Goal: Task Accomplishment & Management: Manage account settings

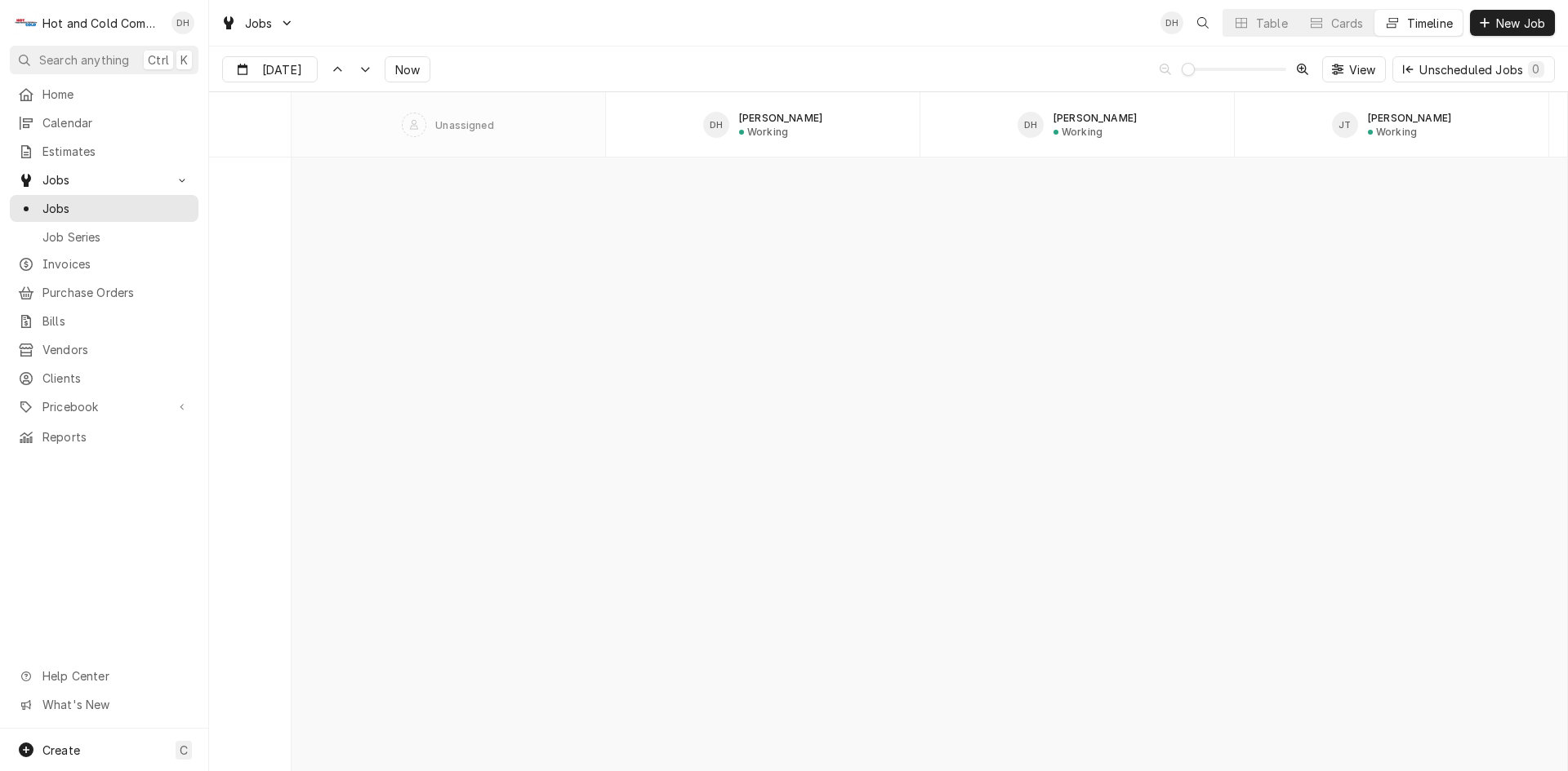
scroll to position [14076, 0]
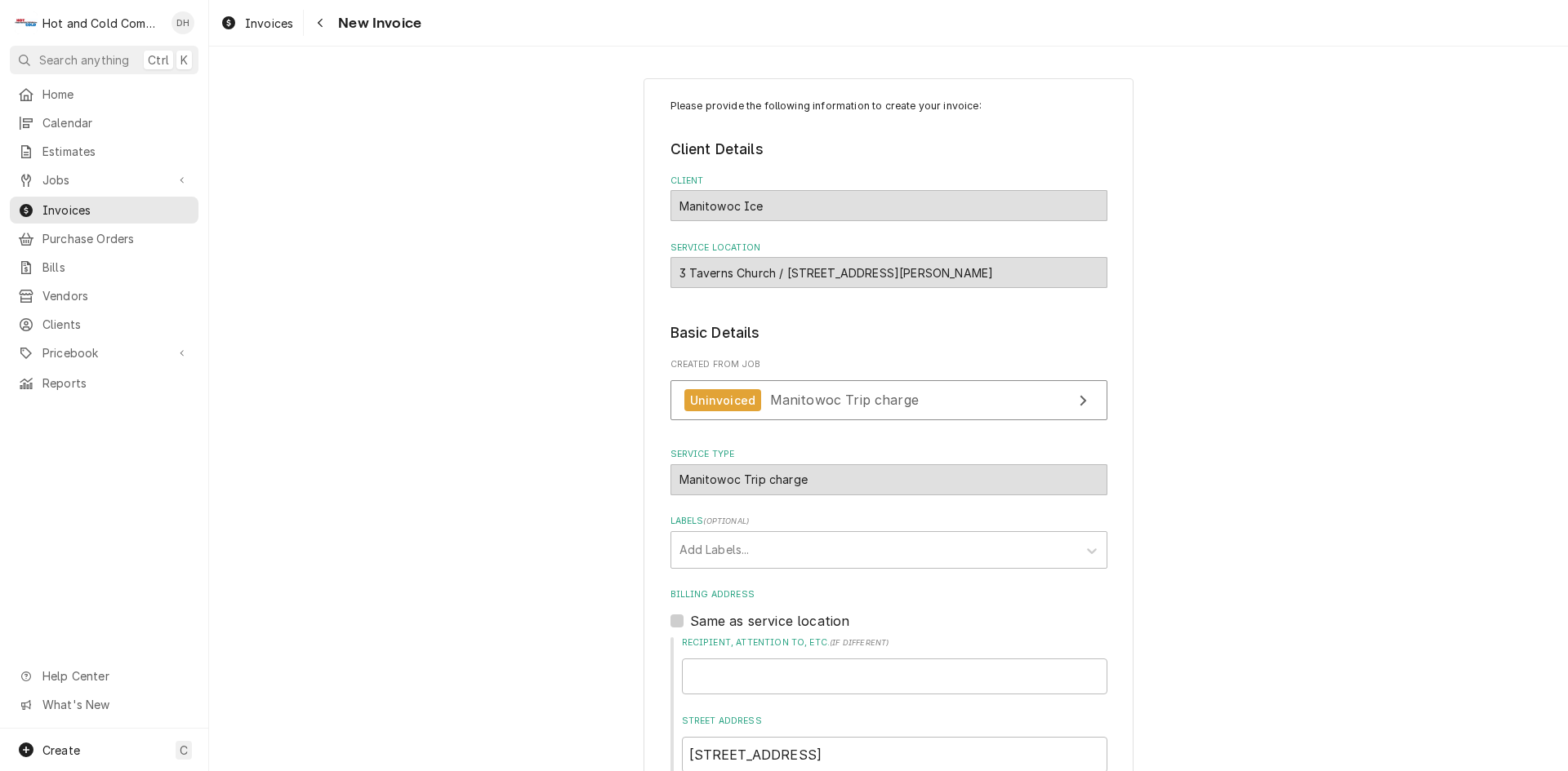
drag, startPoint x: 1068, startPoint y: 262, endPoint x: 669, endPoint y: 268, distance: 399.0
click at [670, 268] on div "3 Taverns Church / 3575 Acworth Due West Rd, Acworth, GA 30101" at bounding box center [888, 272] width 437 height 31
drag, startPoint x: 666, startPoint y: 270, endPoint x: 760, endPoint y: 274, distance: 94.1
click at [760, 274] on div "3 Taverns Church / [STREET_ADDRESS][PERSON_NAME]" at bounding box center [888, 272] width 437 height 31
drag, startPoint x: 1050, startPoint y: 272, endPoint x: 675, endPoint y: 271, distance: 375.0
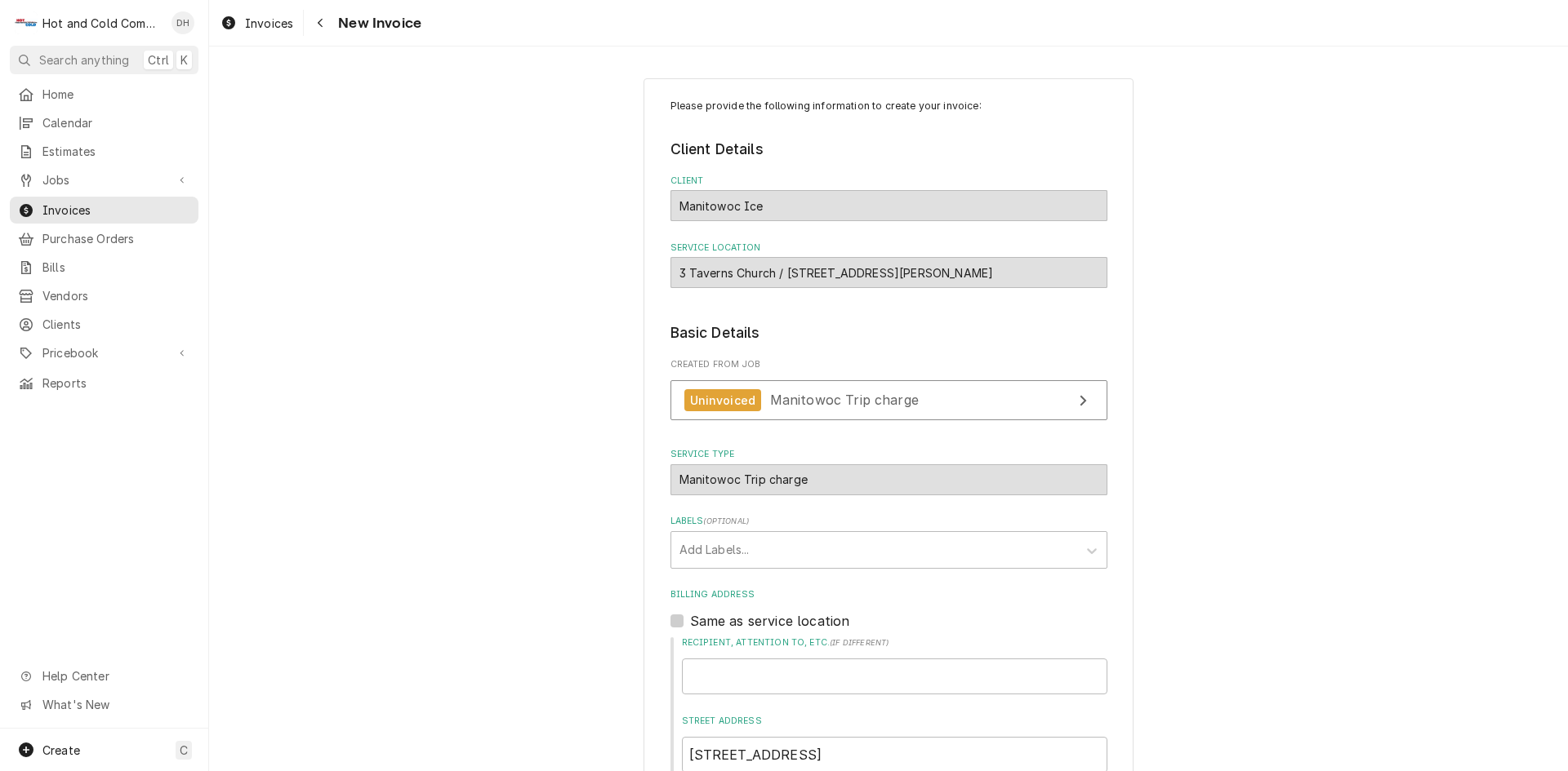
click at [675, 271] on div "3 Taverns Church / [STREET_ADDRESS][PERSON_NAME]" at bounding box center [888, 272] width 437 height 31
copy div "3 Taverns Church / [STREET_ADDRESS][PERSON_NAME]"
click at [1055, 401] on link "Uninvoiced Manitowoc Trip charge" at bounding box center [888, 401] width 437 height 40
type textarea "x"
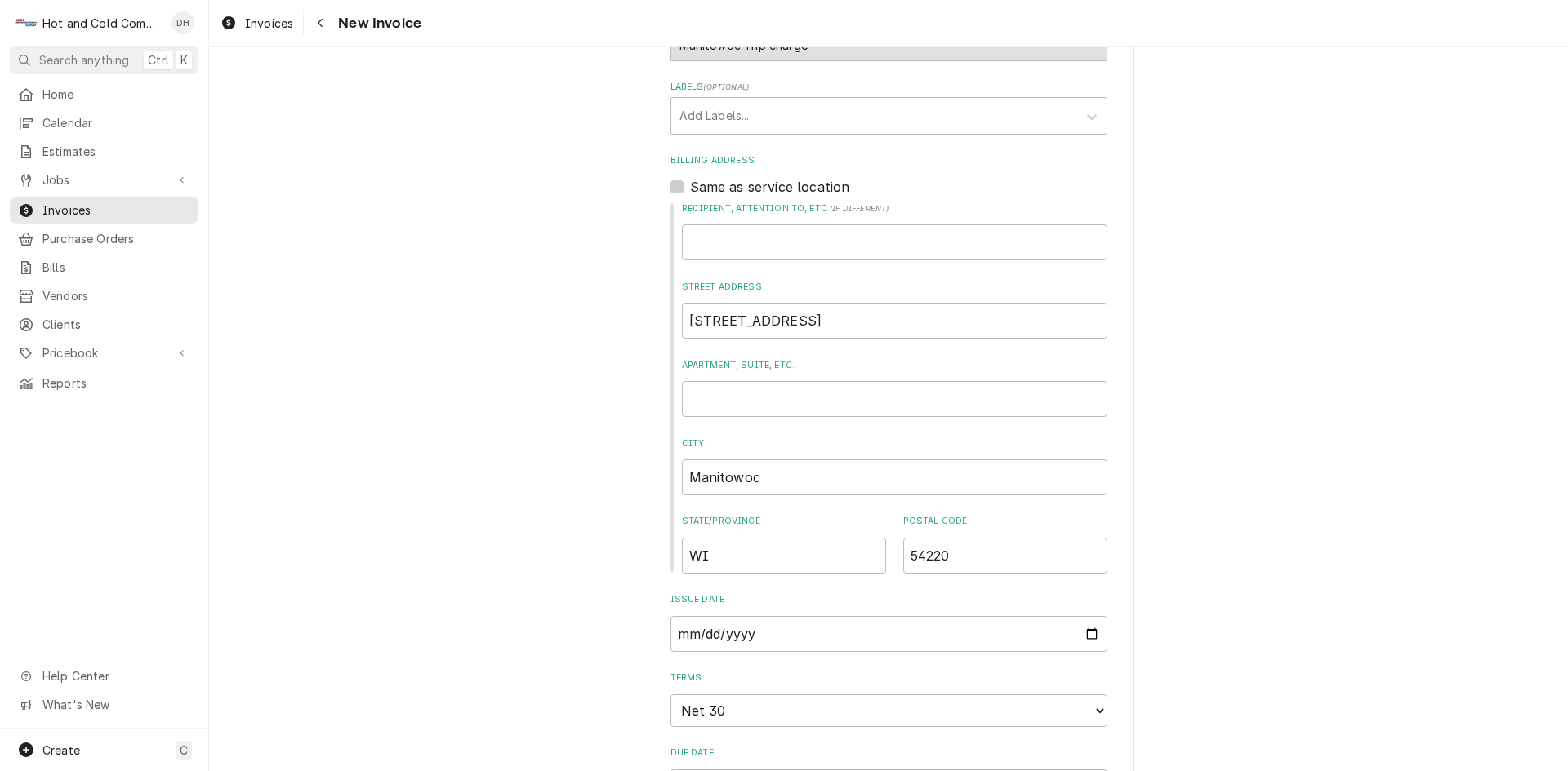
scroll to position [544, 0]
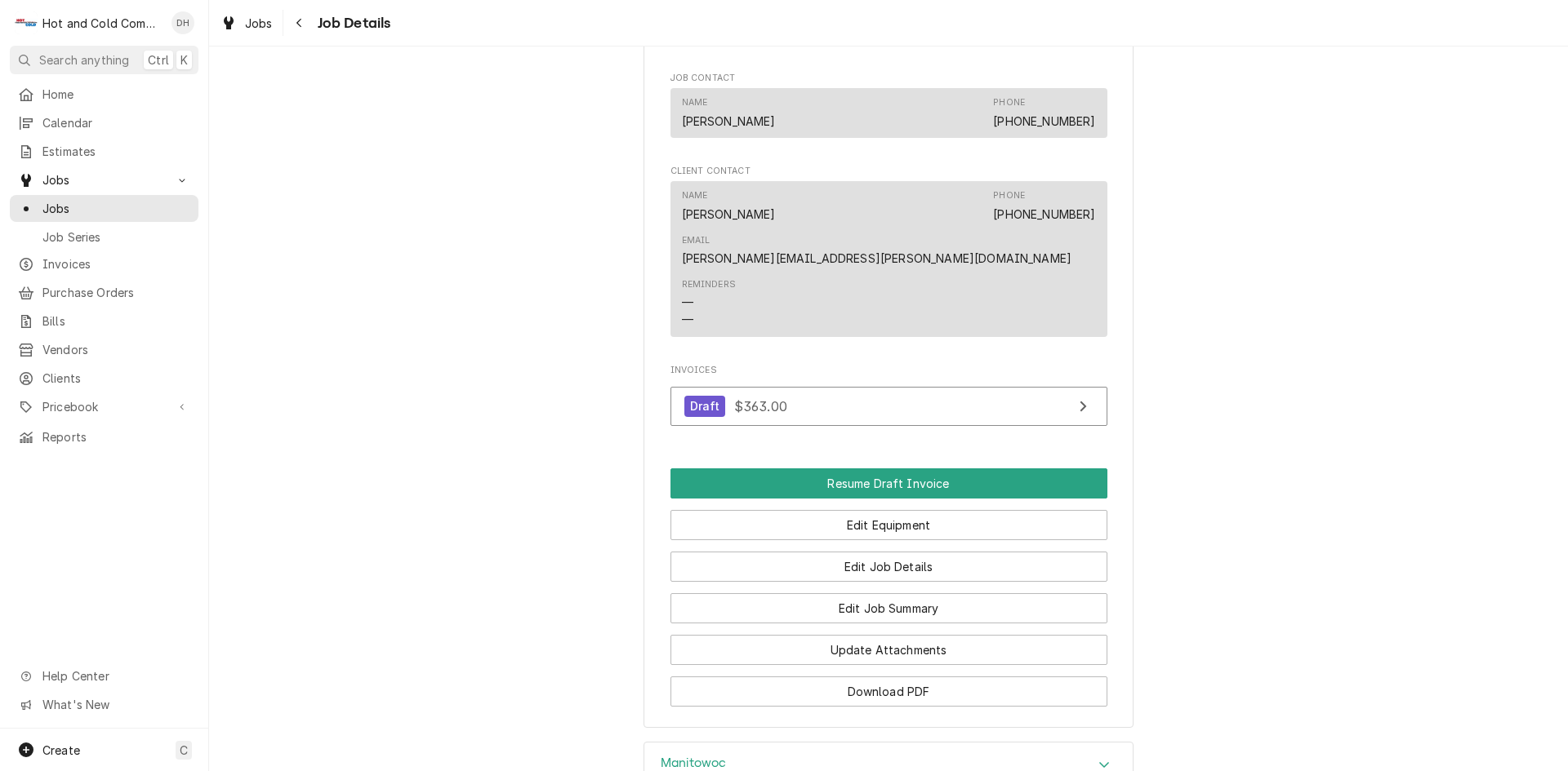
scroll to position [1305, 0]
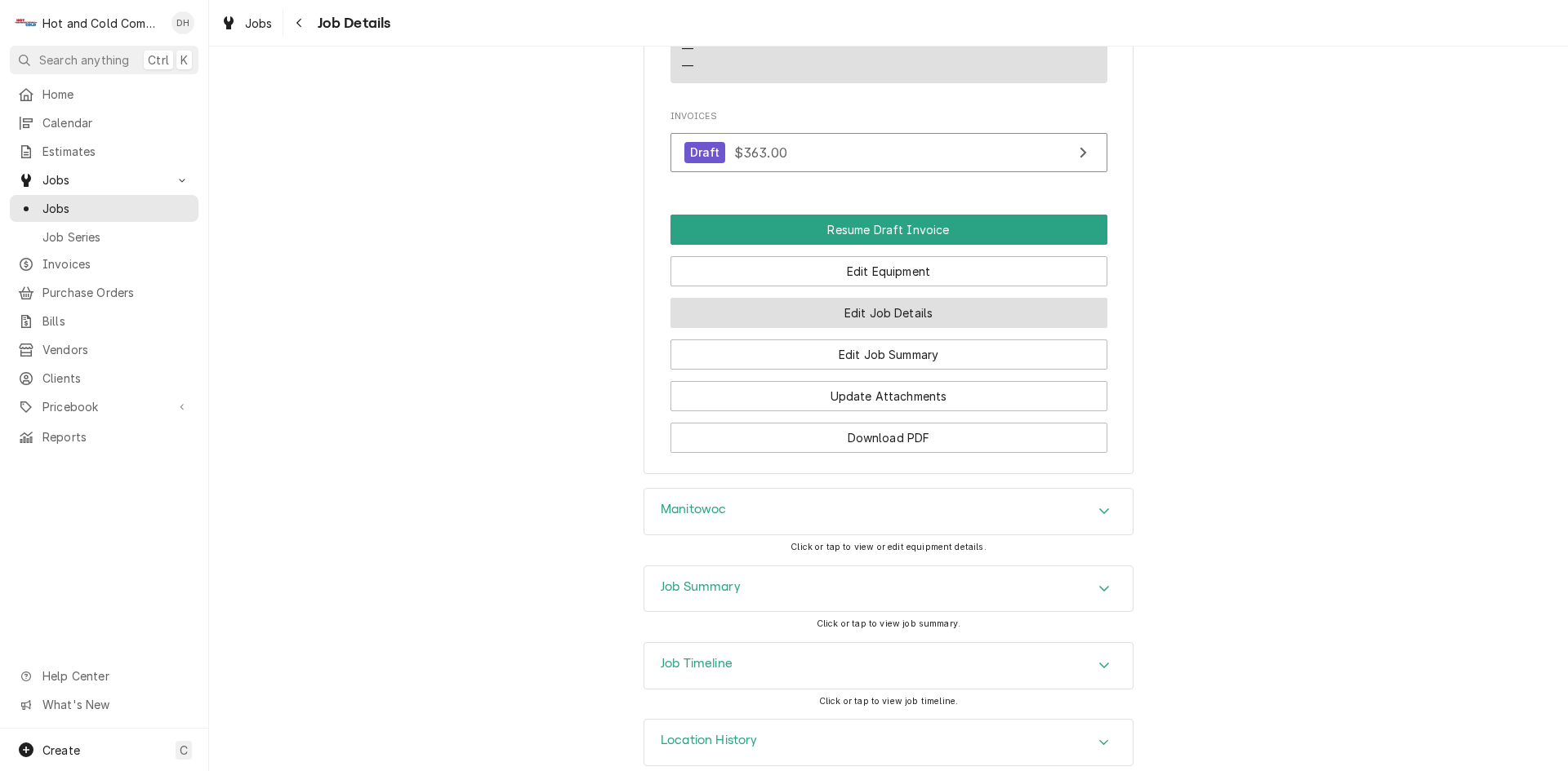
click at [912, 298] on button "Edit Job Details" at bounding box center [888, 313] width 437 height 30
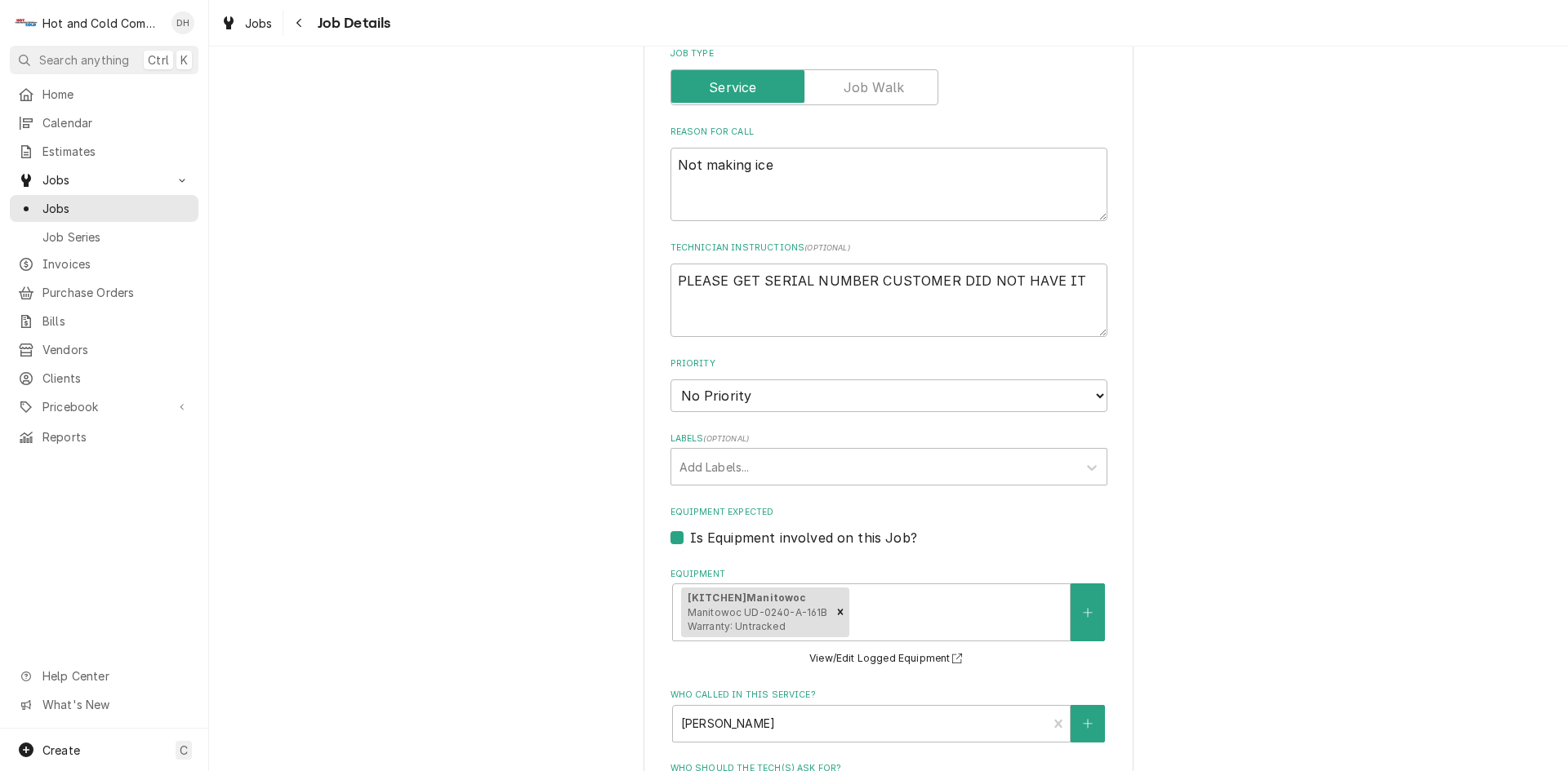
scroll to position [544, 0]
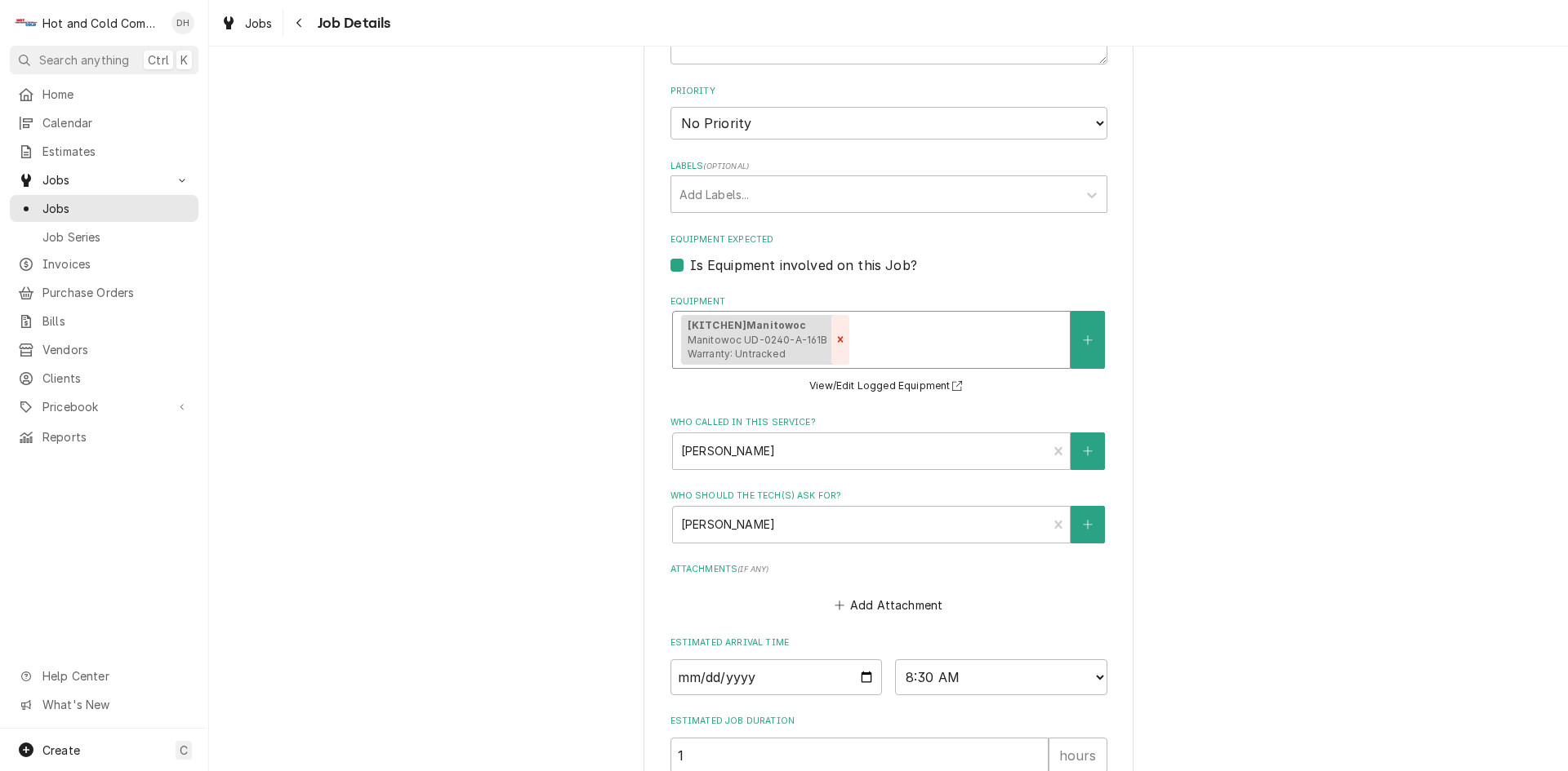
click at [834, 344] on icon "Remove [object Object]" at bounding box center [840, 340] width 12 height 12
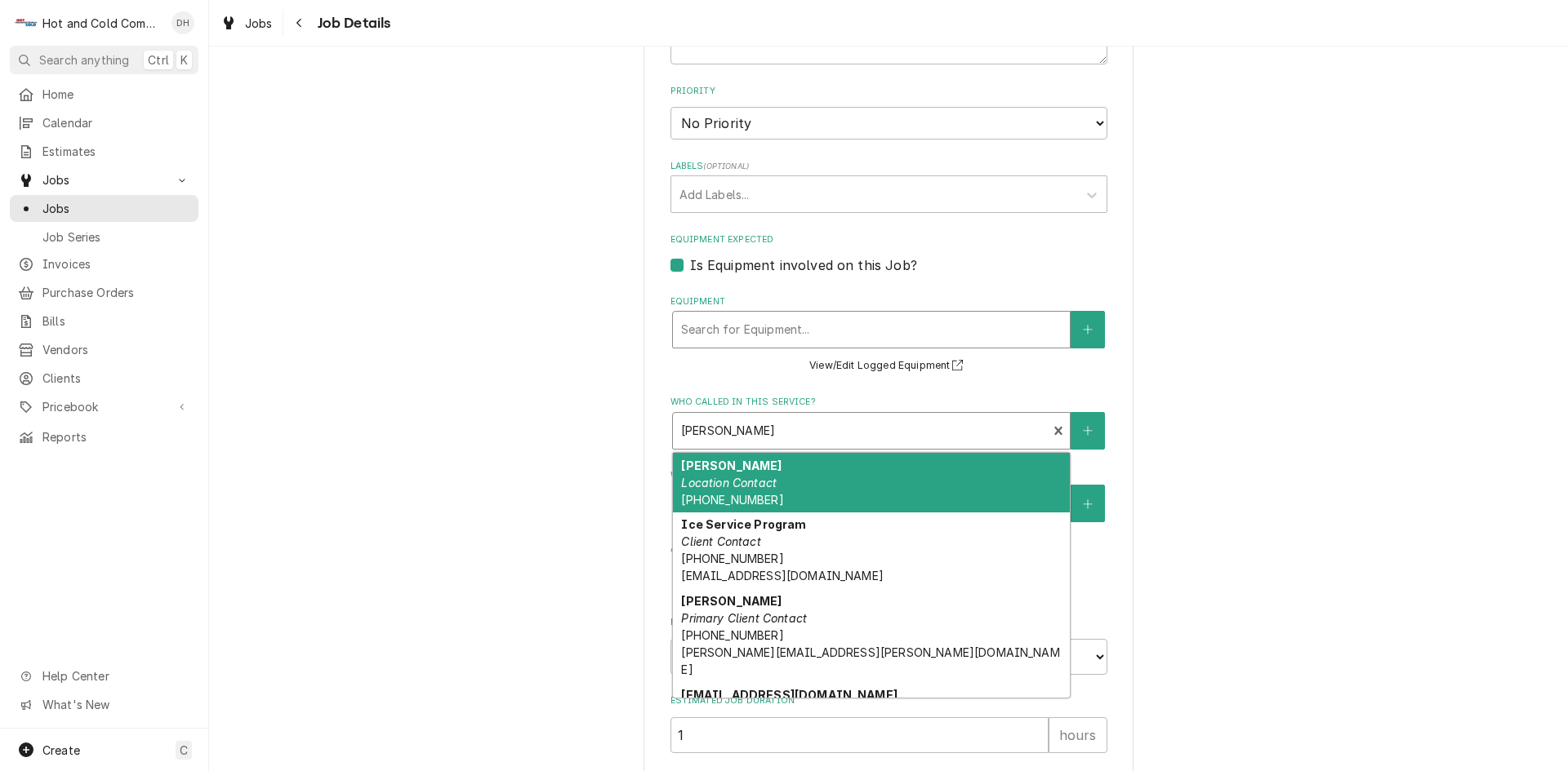
click at [915, 433] on div "Who called in this service?" at bounding box center [860, 431] width 358 height 29
click at [1254, 463] on div "Manitowoc Ice 3 Taverns Church / 3575 Acworth Due West Rd, Acworth, GA 30101 Us…" at bounding box center [888, 223] width 1358 height 1407
click at [776, 431] on div "Who called in this service?" at bounding box center [860, 431] width 358 height 29
click at [781, 479] on div "Cheryll Leopold Location Contact (727) 580-3972" at bounding box center [871, 482] width 397 height 59
type textarea "x"
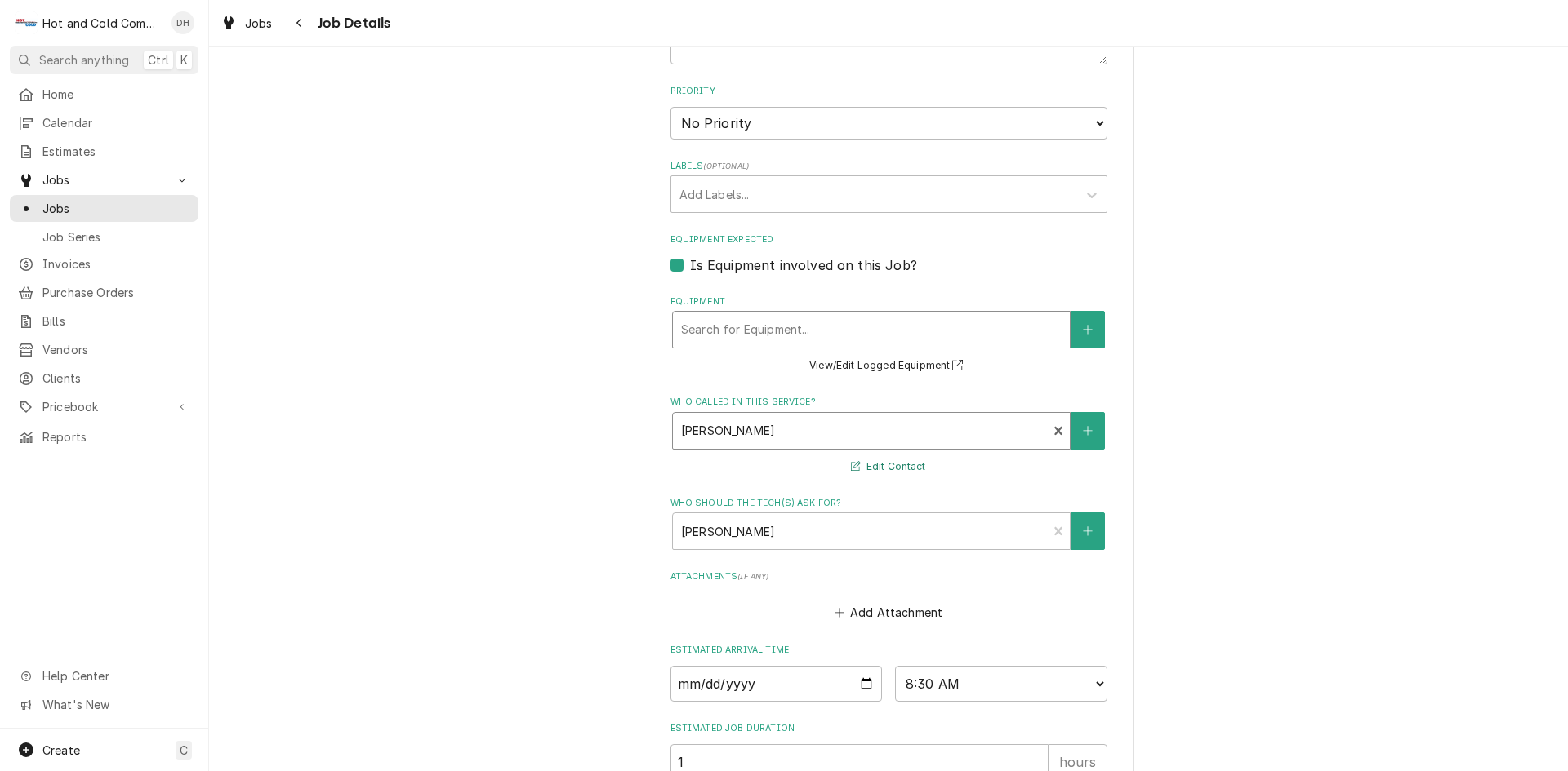
click at [882, 466] on button "Edit Contact" at bounding box center [888, 467] width 79 height 20
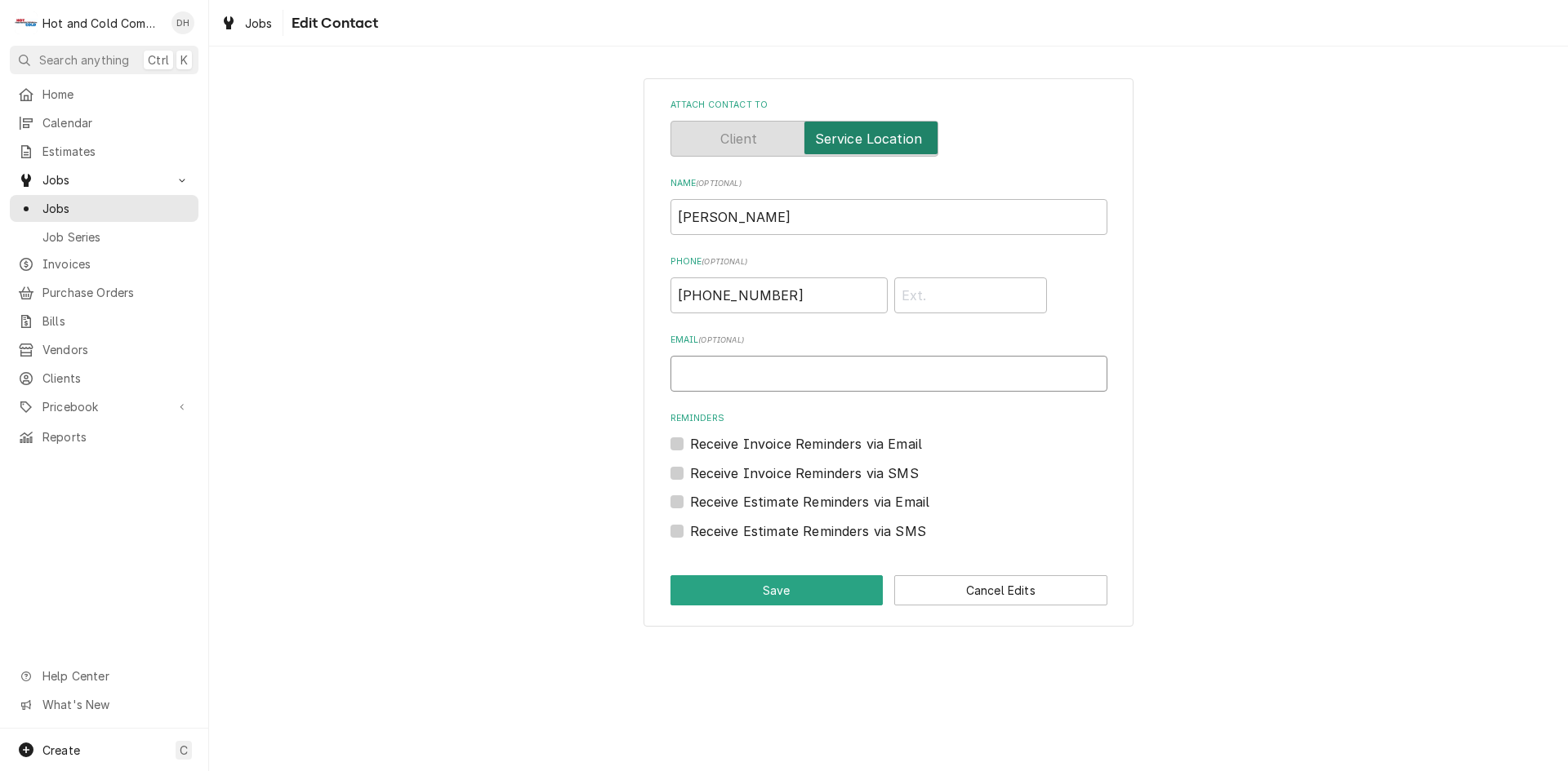
drag, startPoint x: 827, startPoint y: 382, endPoint x: 843, endPoint y: 390, distance: 17.9
click at [827, 382] on input "Email ( optional )" at bounding box center [888, 373] width 437 height 36
type input "Clrevitup@aol.com"
click at [760, 587] on button "Save" at bounding box center [776, 590] width 213 height 30
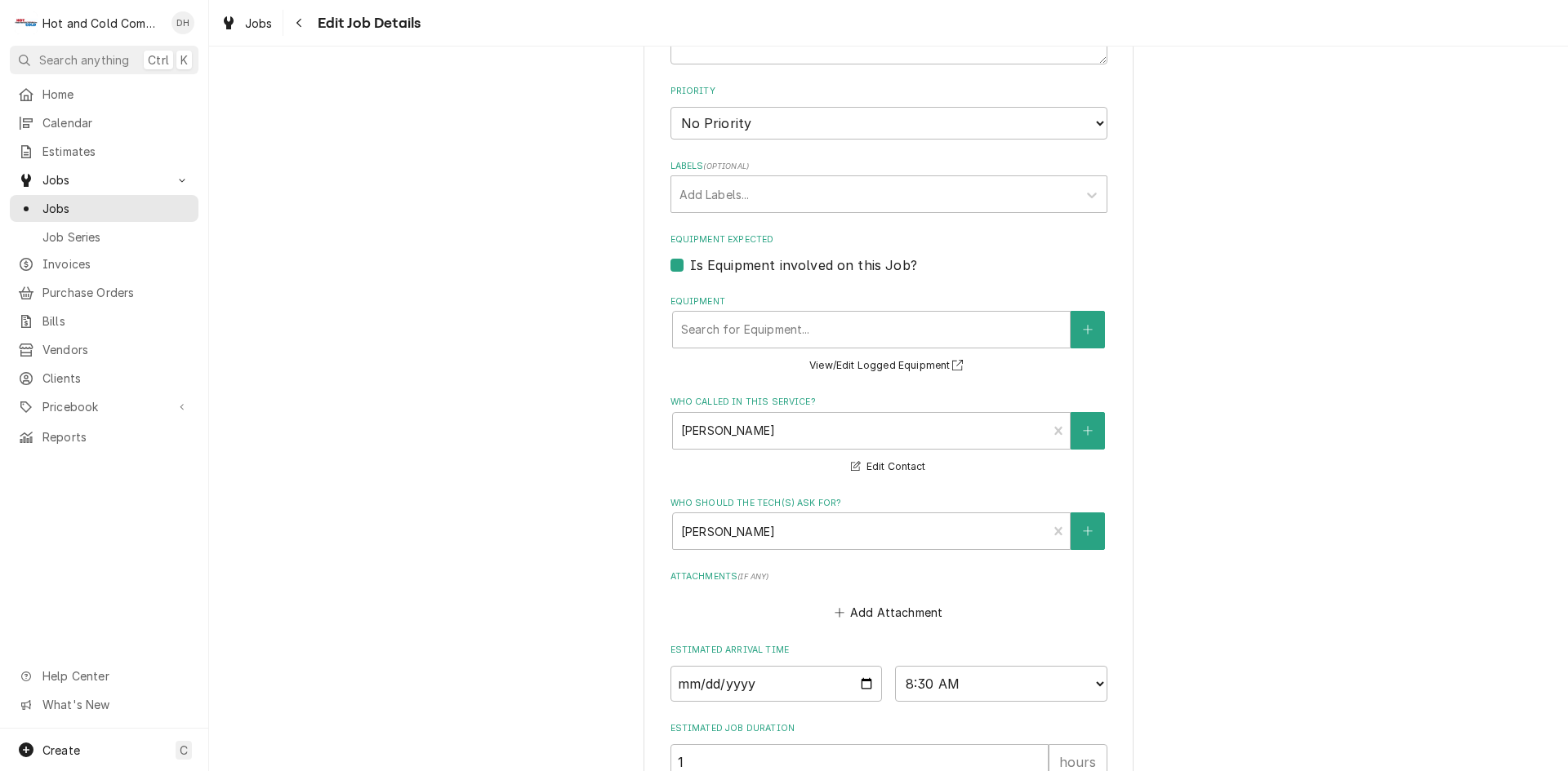
scroll to position [726, 0]
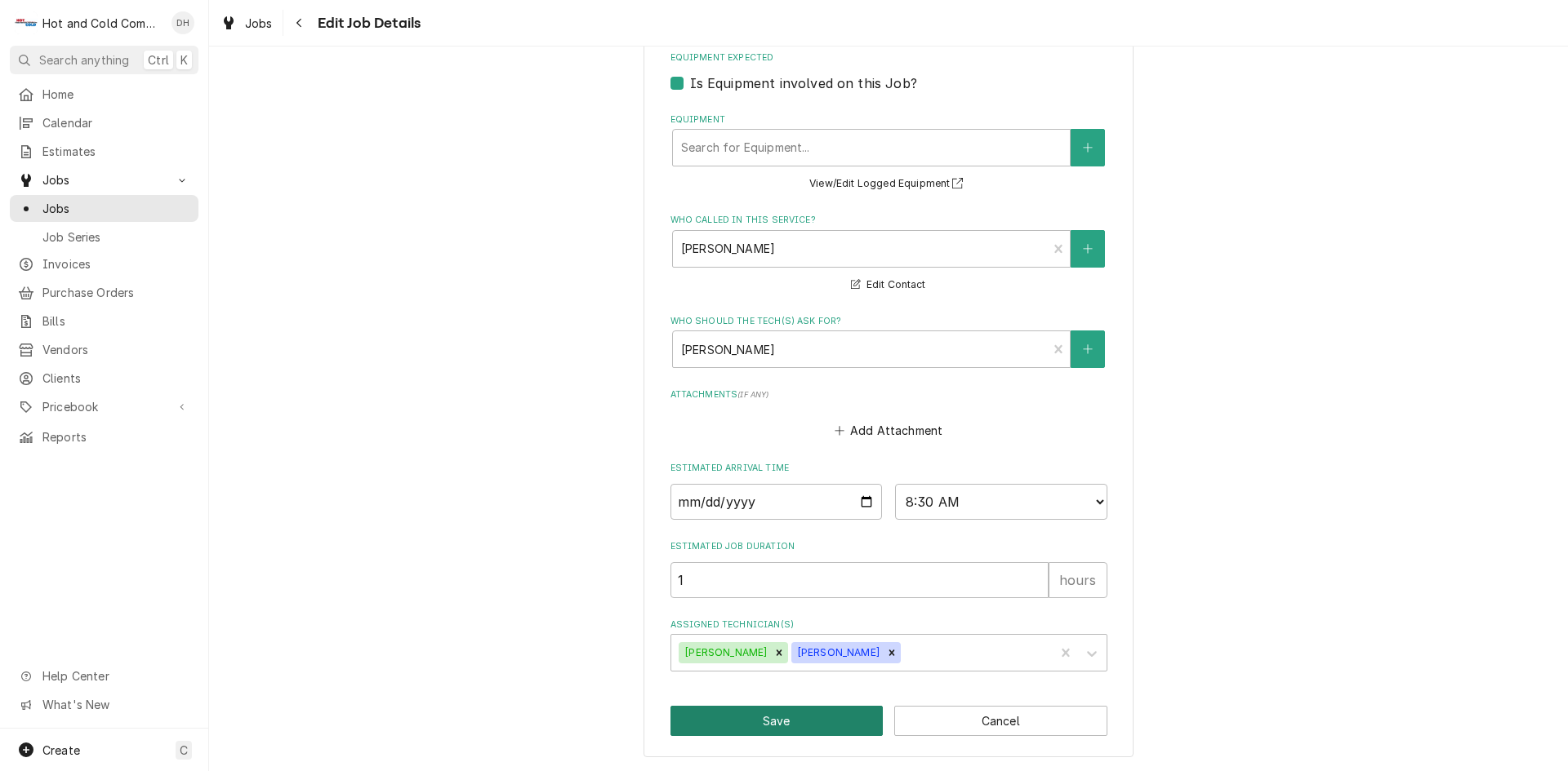
click at [746, 712] on button "Save" at bounding box center [776, 721] width 213 height 30
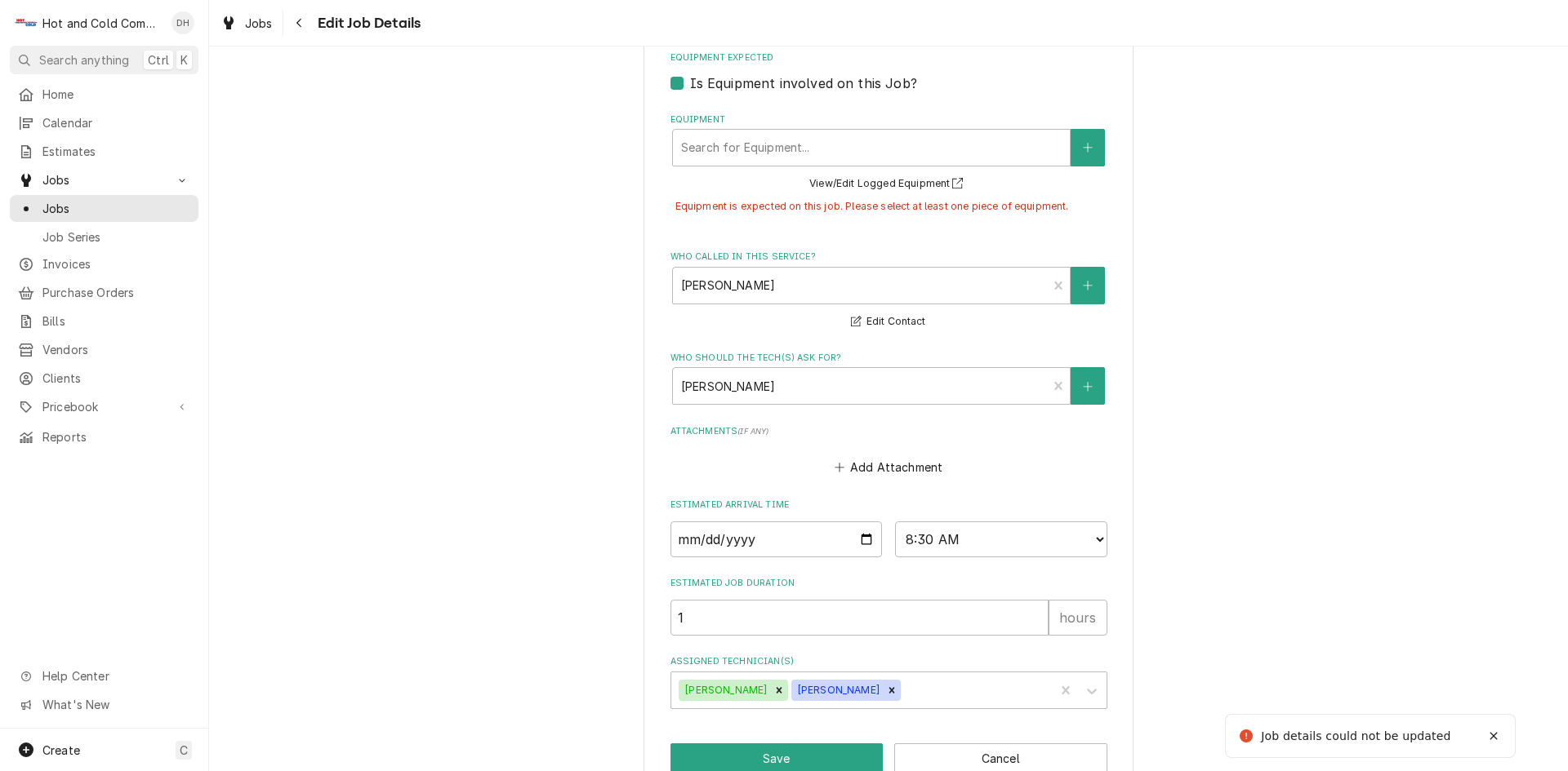
scroll to position [758, 0]
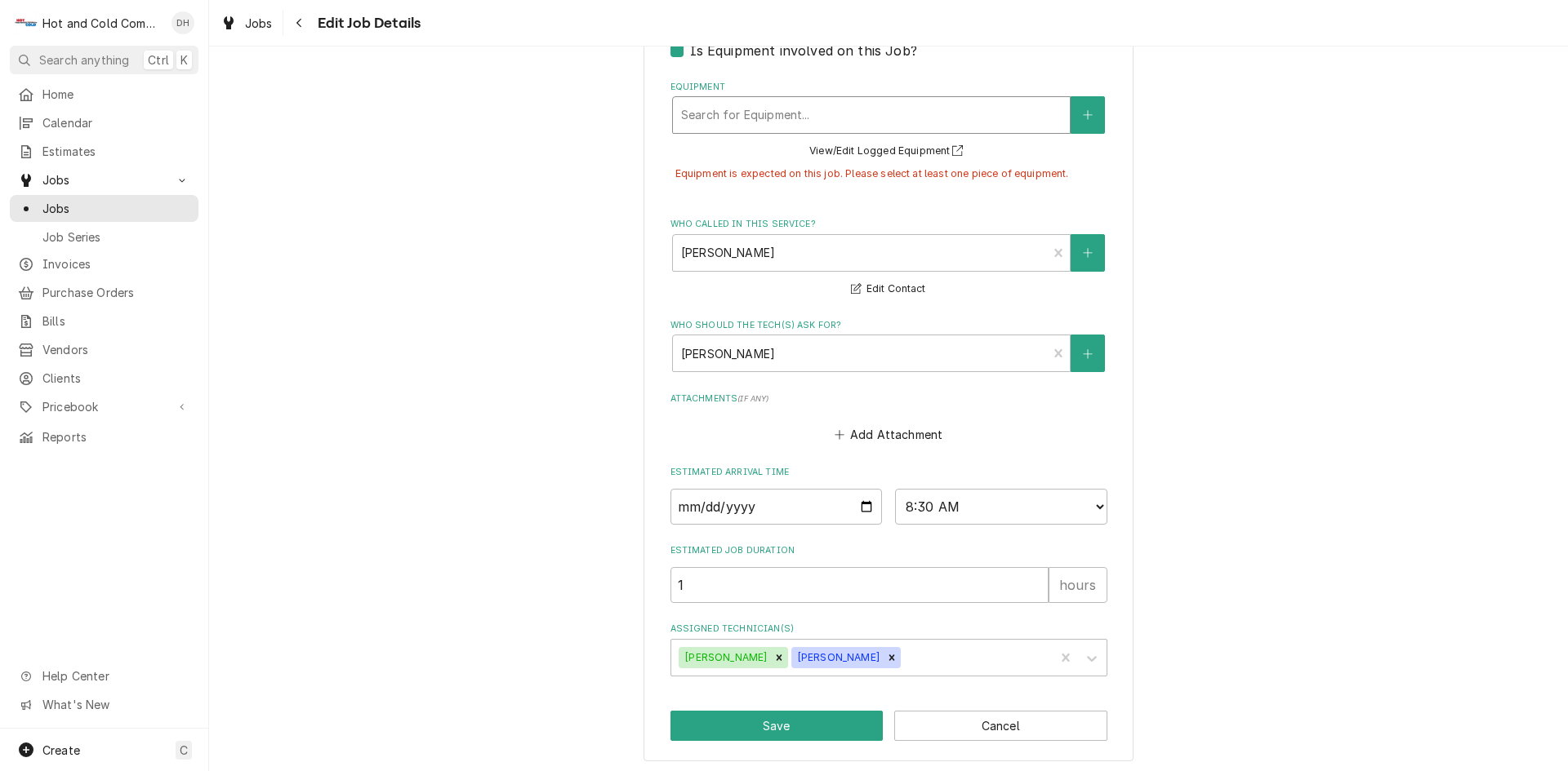
click at [716, 108] on div "Equipment" at bounding box center [872, 114] width 381 height 29
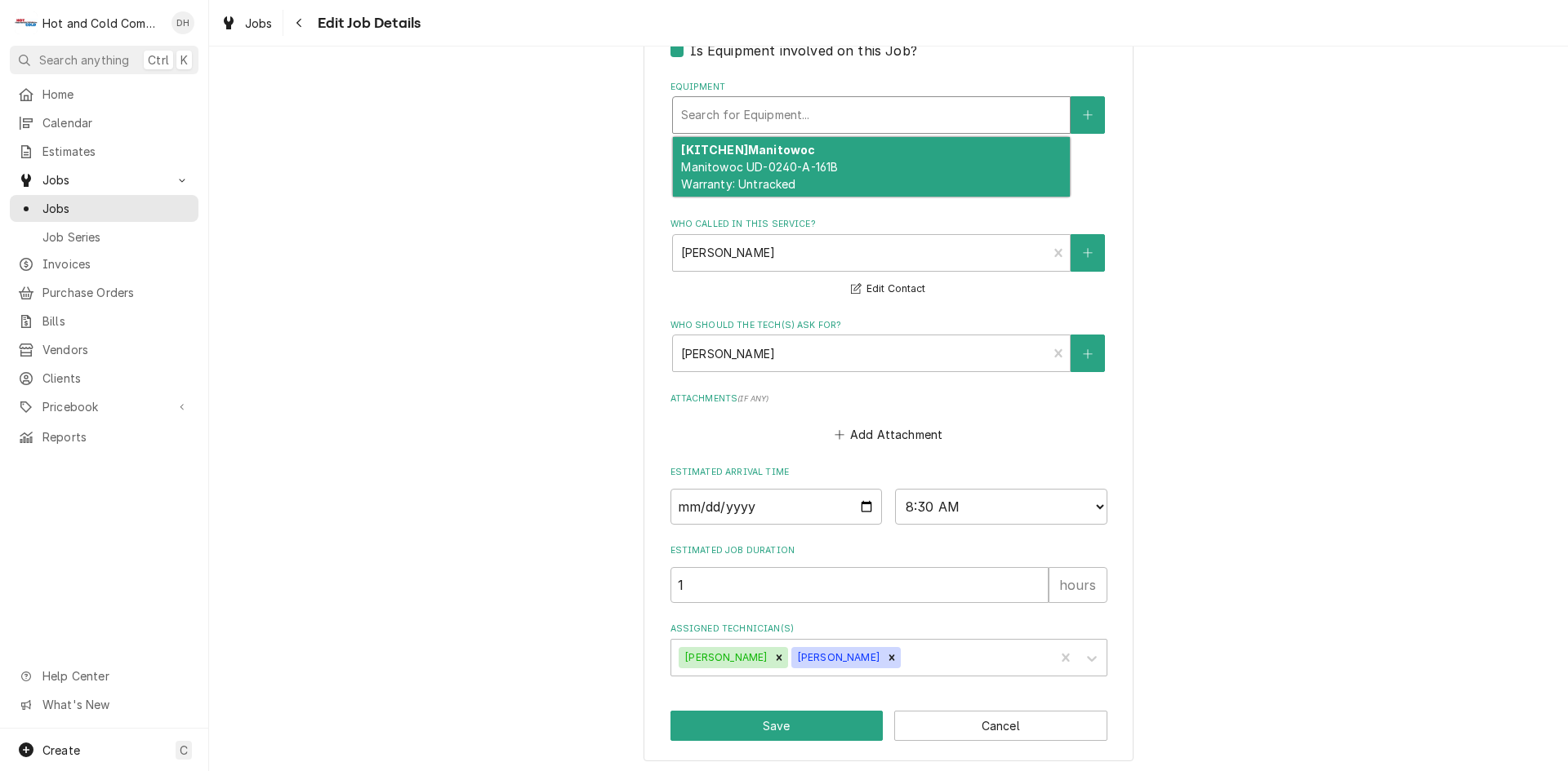
click at [911, 169] on div "[KITCHEN] Manitowoc Manitowoc UD-0240-A-161B Warranty: Untracked" at bounding box center [871, 166] width 397 height 59
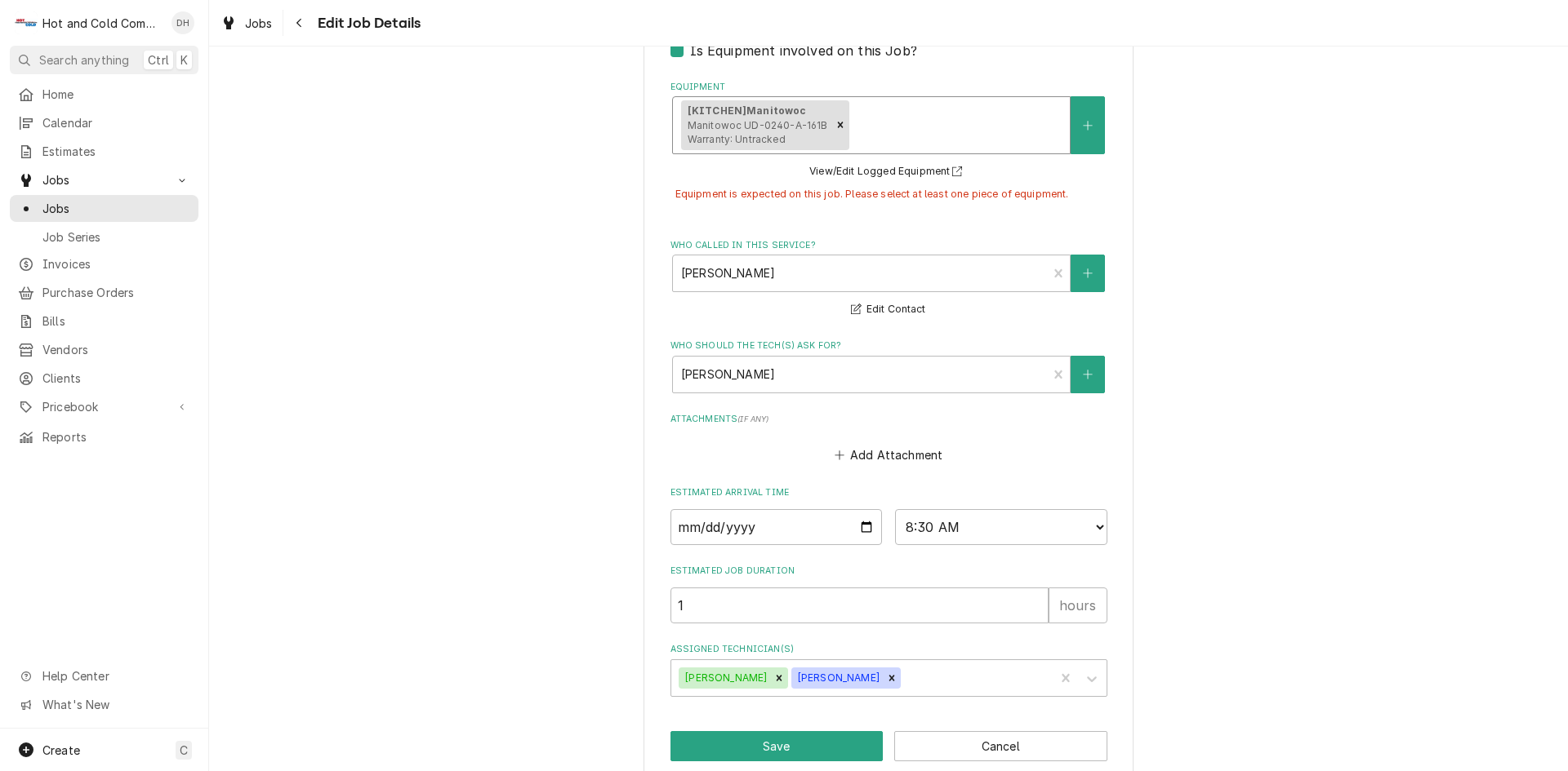
click at [751, 122] on span "Manitowoc UD-0240-A-161B Warranty: Untracked" at bounding box center [757, 133] width 140 height 27
click at [713, 113] on strong "[KITCHEN] Manitowoc" at bounding box center [746, 110] width 119 height 13
click at [1208, 213] on div "Manitowoc Ice 3 Taverns Church / 3575 Acworth Due West Rd, Acworth, GA 30101 Us…" at bounding box center [888, 51] width 1358 height 1492
click at [863, 173] on button "View/Edit Logged Equipment" at bounding box center [888, 172] width 164 height 20
click at [452, 241] on div "Manitowoc Ice 3 Taverns Church / 3575 Acworth Due West Rd, Acworth, GA 30101 Us…" at bounding box center [888, 51] width 1358 height 1492
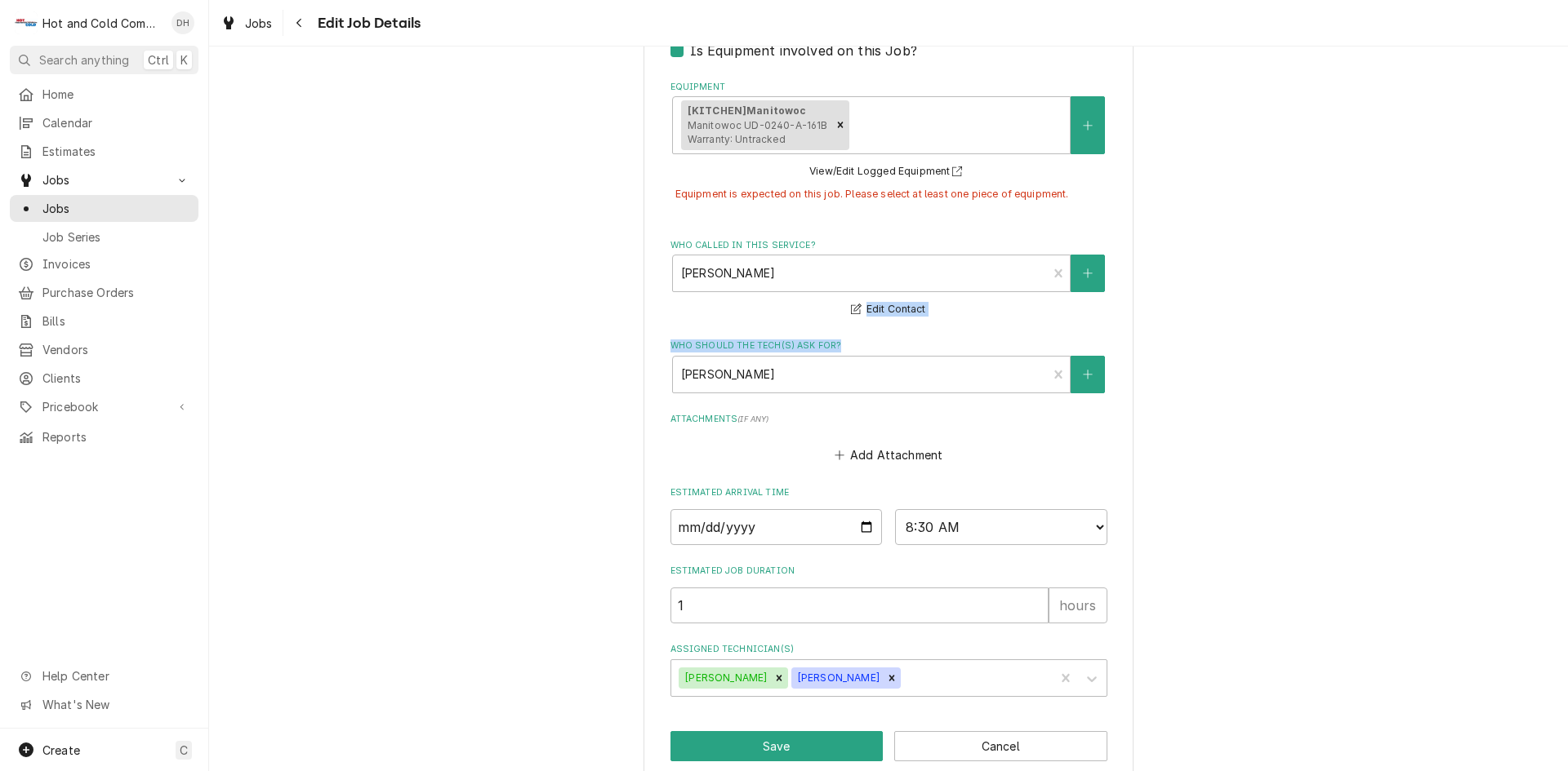
click at [1167, 325] on div "Manitowoc Ice 3 Taverns Church / 3575 Acworth Due West Rd, Acworth, GA 30101 Us…" at bounding box center [888, 51] width 1358 height 1492
click at [805, 754] on button "Save" at bounding box center [776, 746] width 213 height 30
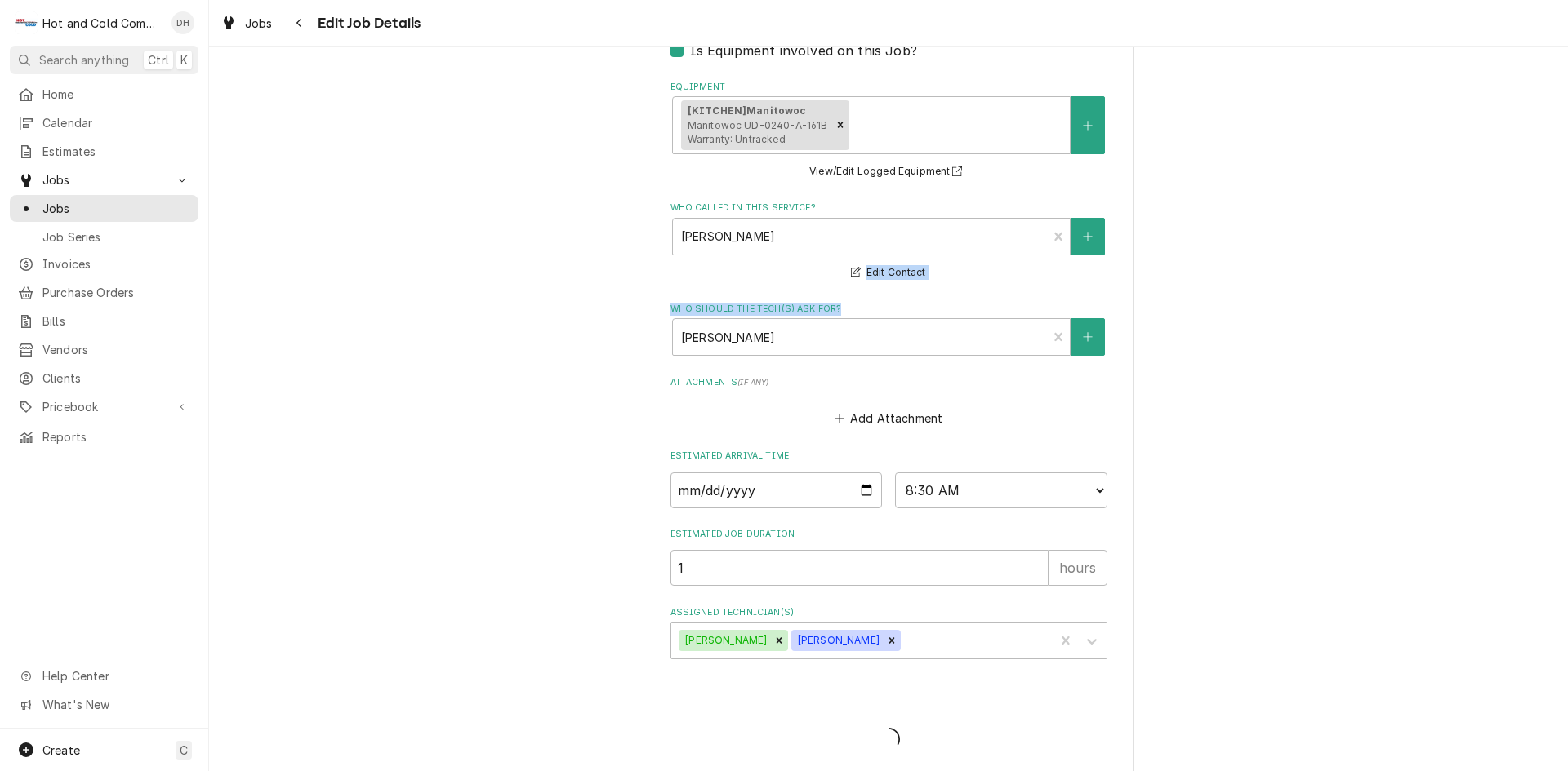
type textarea "x"
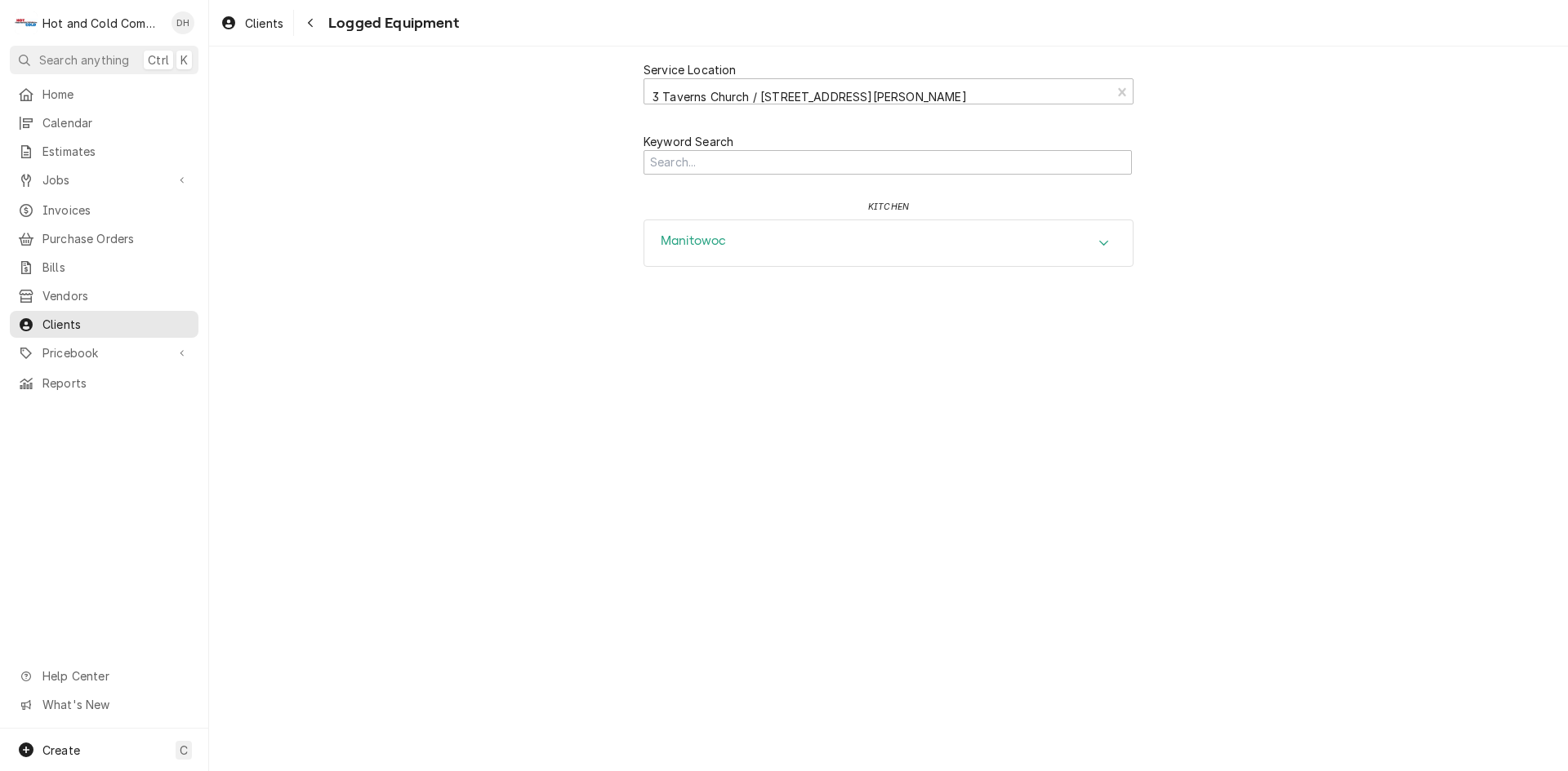
click at [1100, 241] on icon "Accordion Header" at bounding box center [1104, 243] width 10 height 6
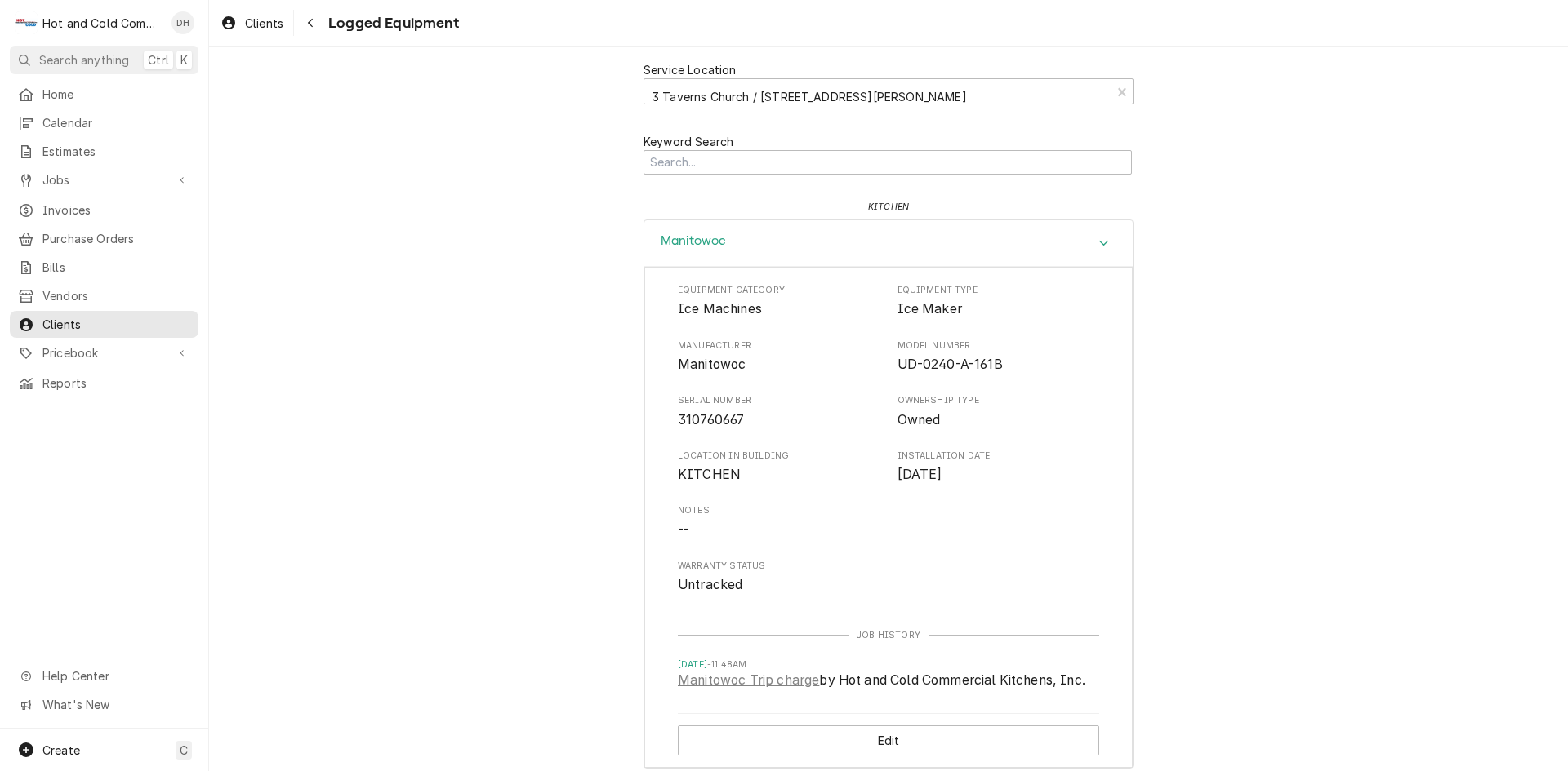
click at [564, 229] on div "Service Location 3 Taverns Church / 3575 Acworth Due West Rd, Acworth, GA 30101…" at bounding box center [888, 416] width 1358 height 739
click at [1098, 237] on icon "Accordion Header" at bounding box center [1104, 244] width 12 height 13
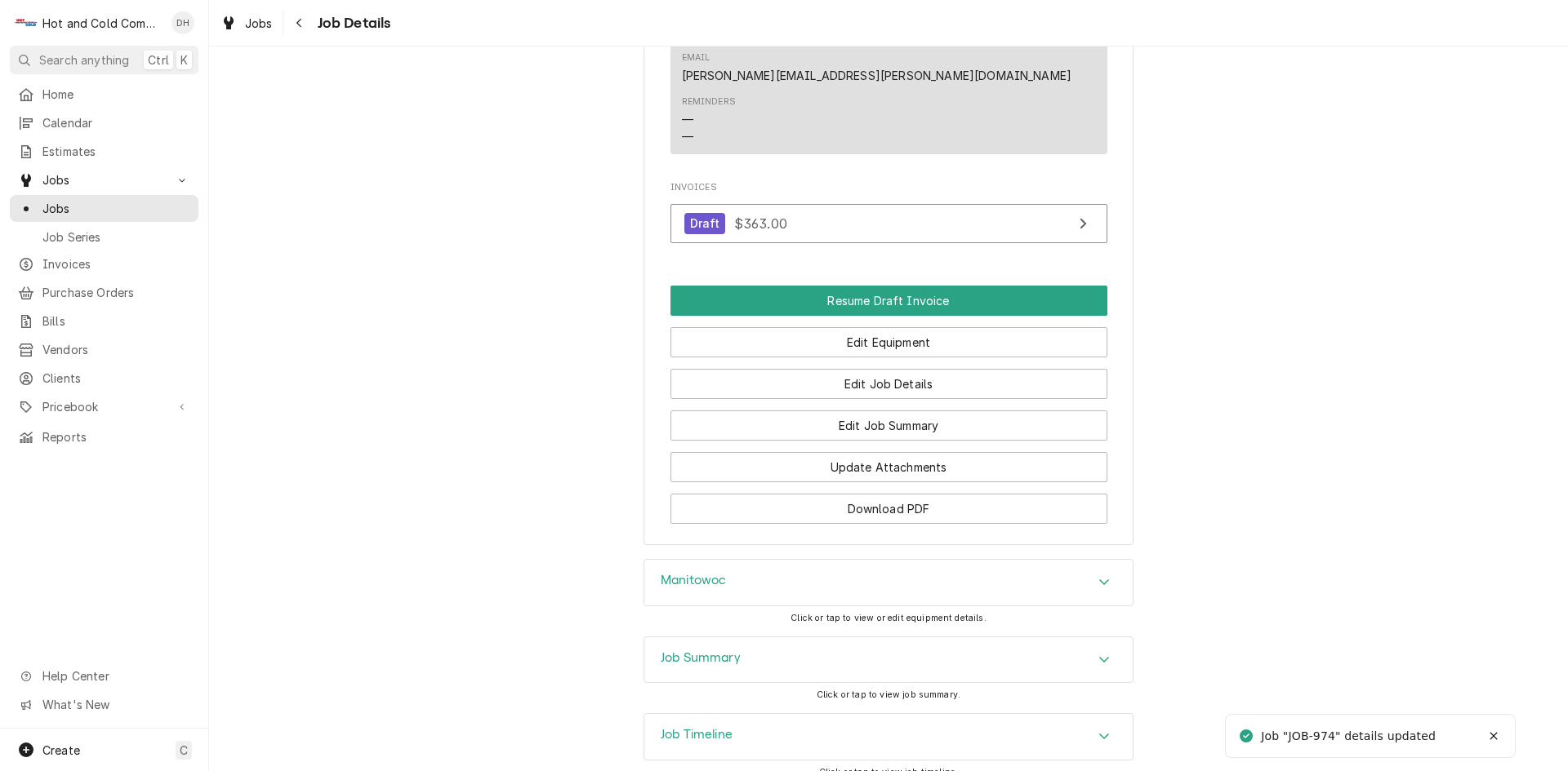
scroll to position [1305, 0]
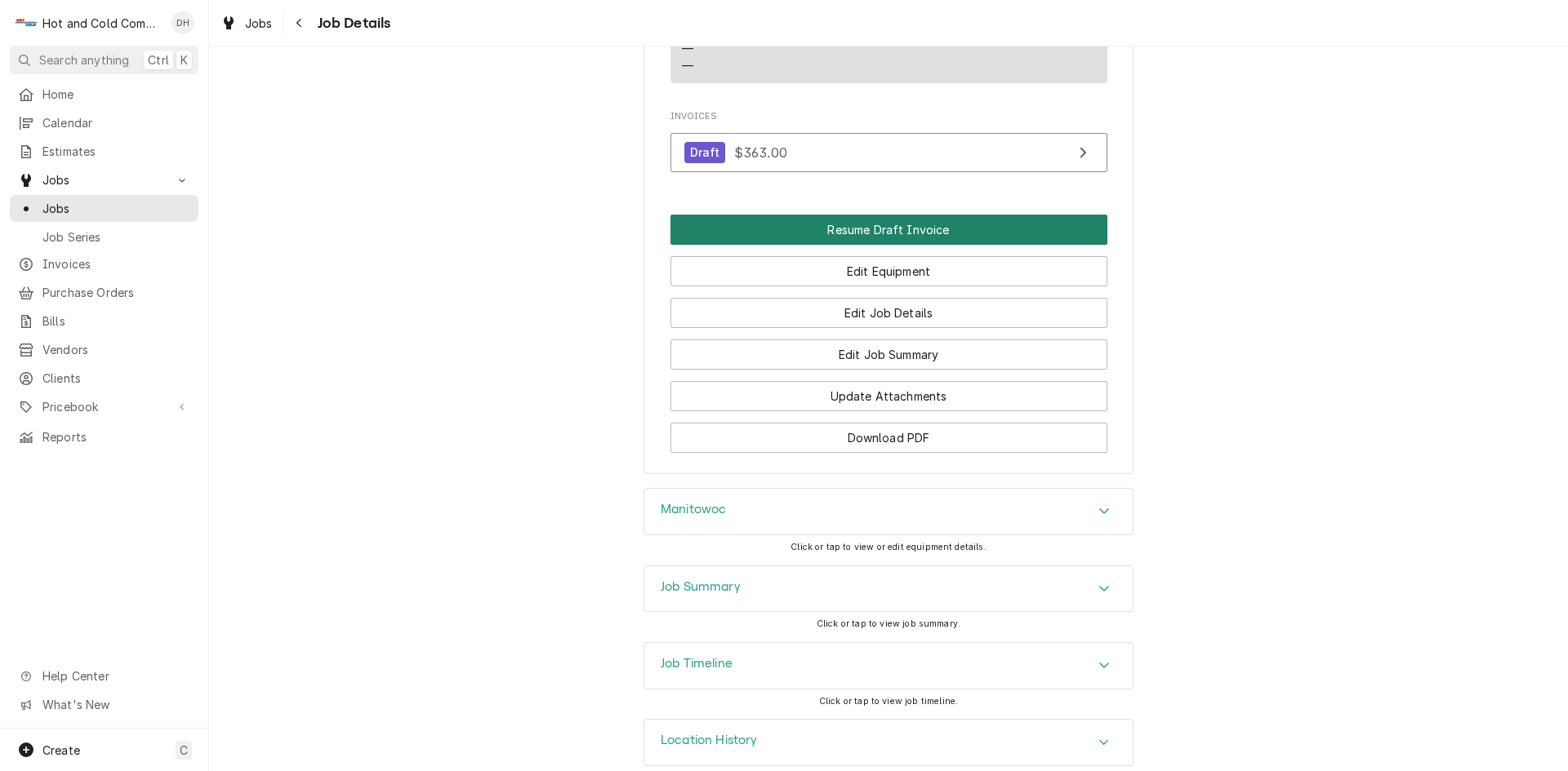
click at [912, 214] on button "Resume Draft Invoice" at bounding box center [888, 229] width 437 height 30
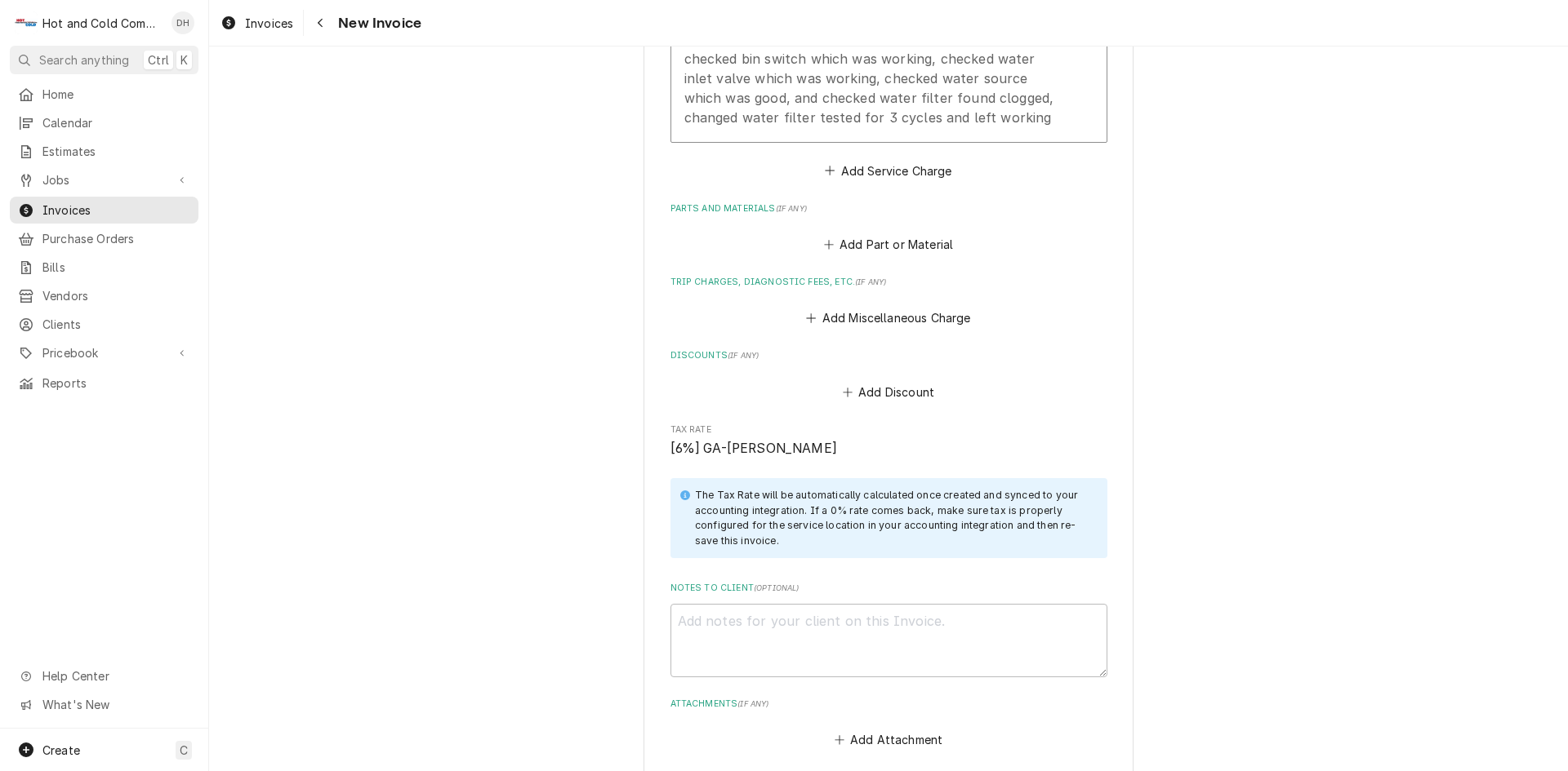
scroll to position [2347, 0]
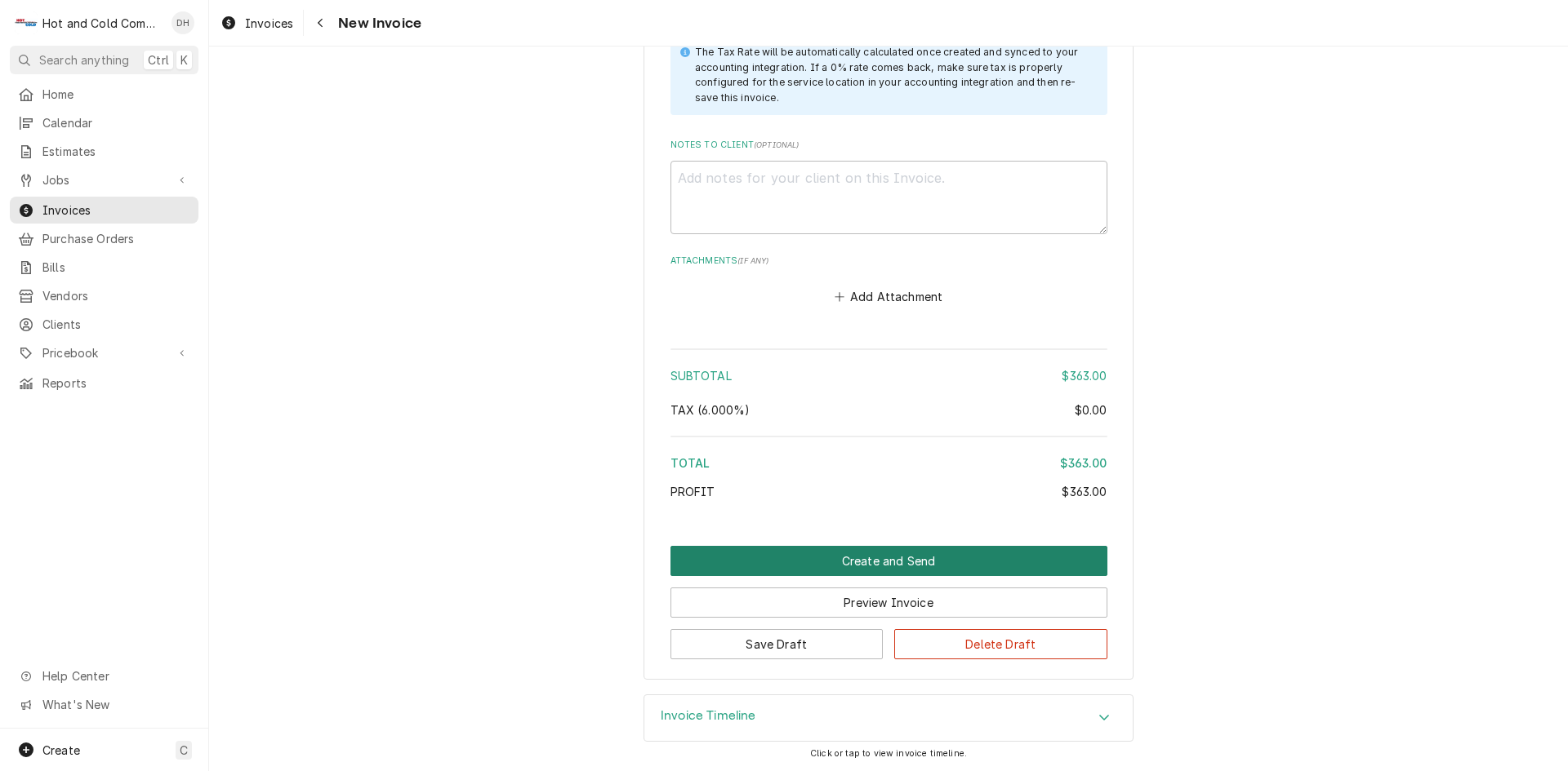
click at [873, 565] on button "Create and Send" at bounding box center [888, 561] width 437 height 30
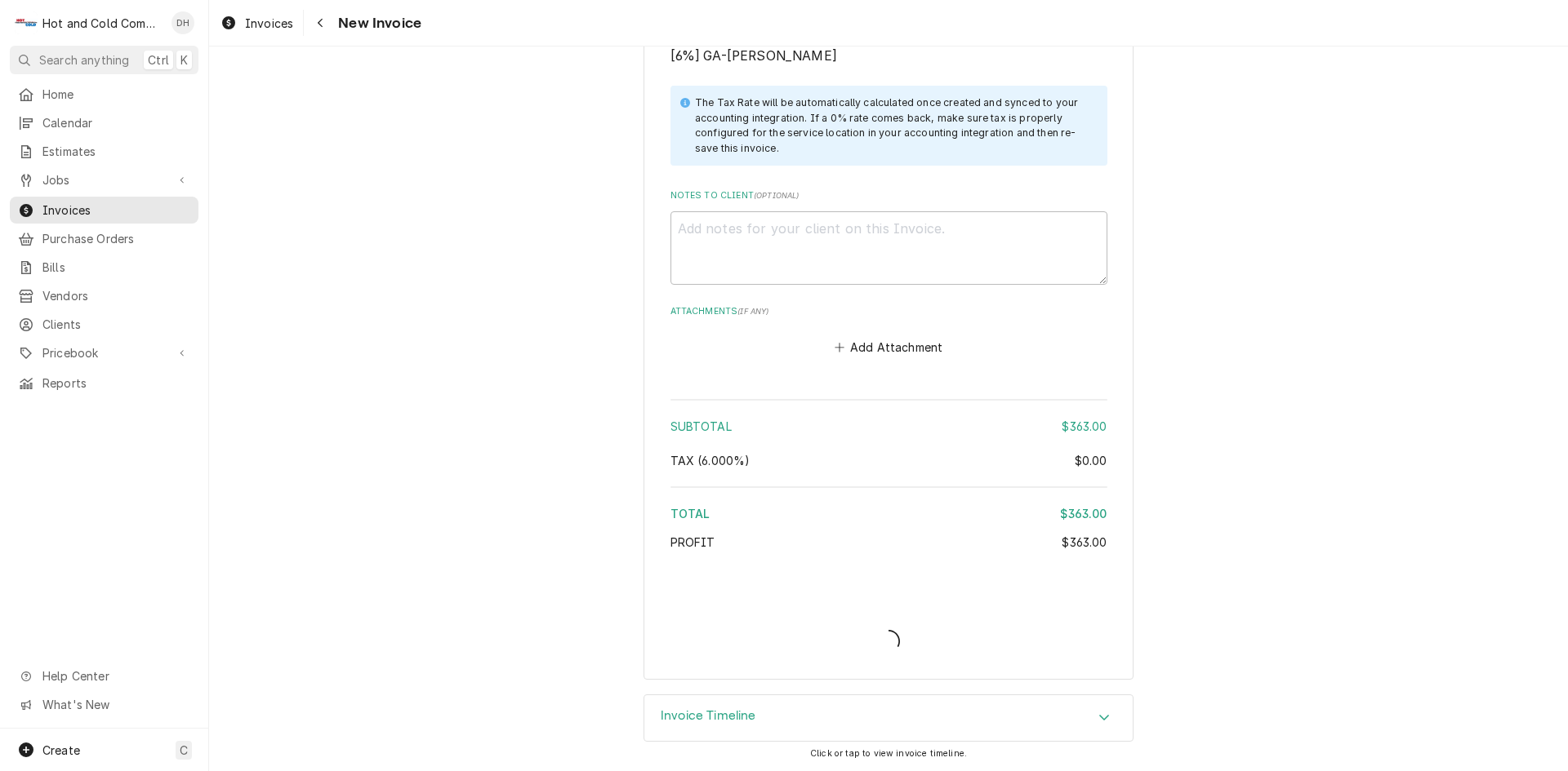
type textarea "x"
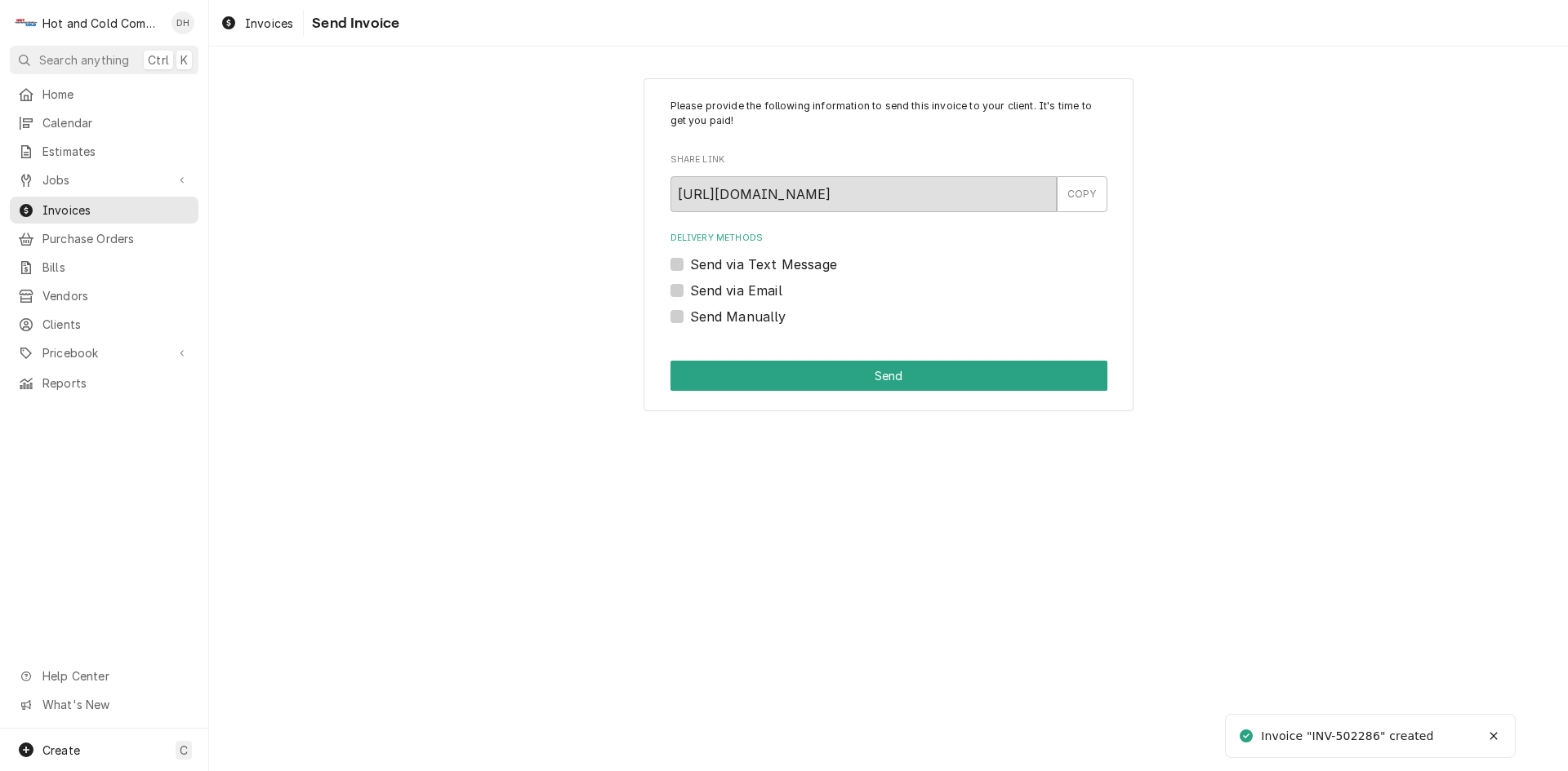
click at [690, 288] on label "Send via Email" at bounding box center [736, 290] width 93 height 19
click at [690, 288] on input "Send via Email" at bounding box center [908, 298] width 437 height 36
checkbox input "true"
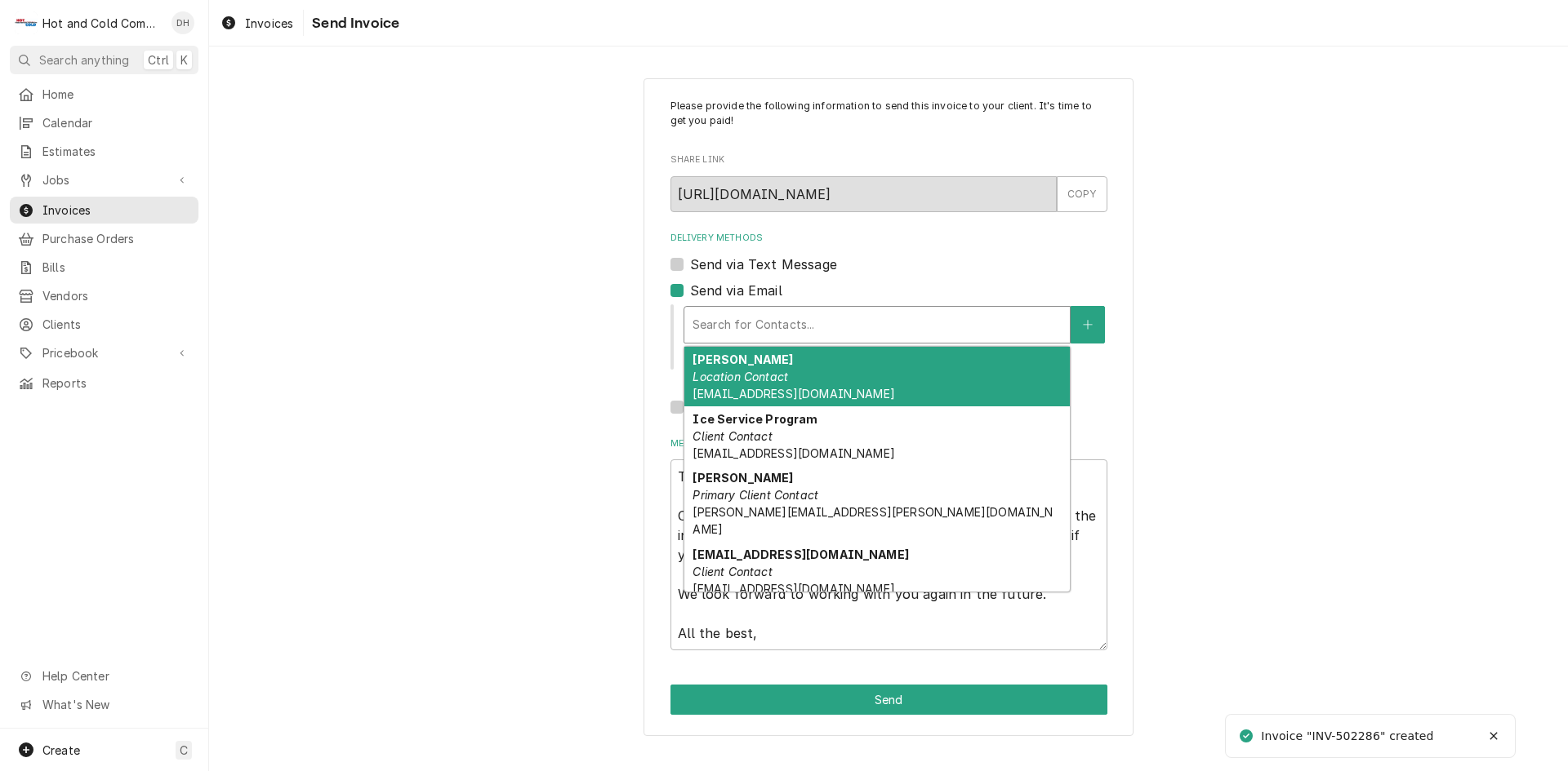
click at [982, 320] on div "Delivery Methods" at bounding box center [877, 325] width 369 height 29
click at [888, 380] on div "[PERSON_NAME] Location Contact [EMAIL_ADDRESS][DOMAIN_NAME]" at bounding box center [878, 376] width 386 height 59
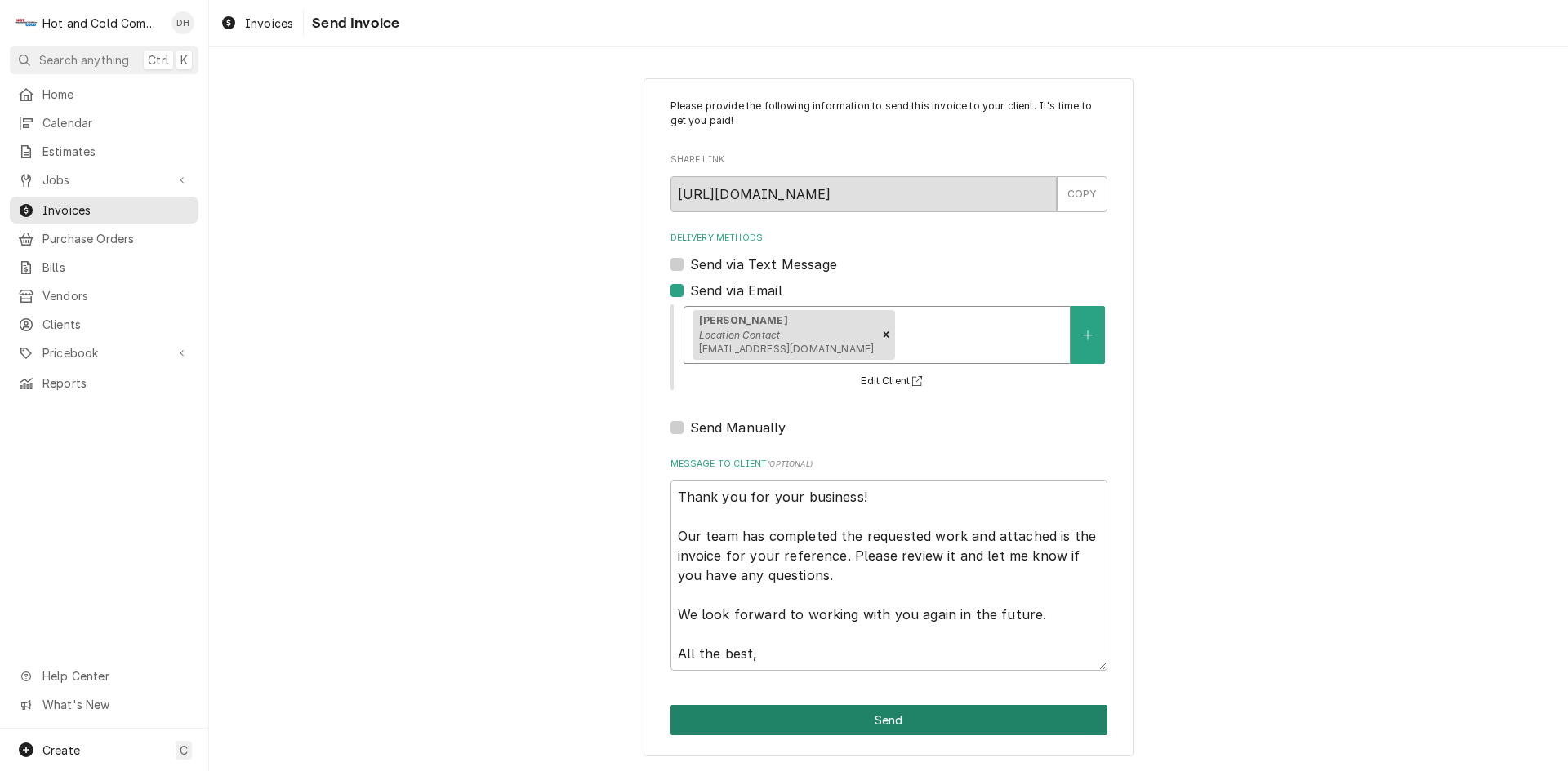
click at [887, 723] on button "Send" at bounding box center [888, 720] width 437 height 30
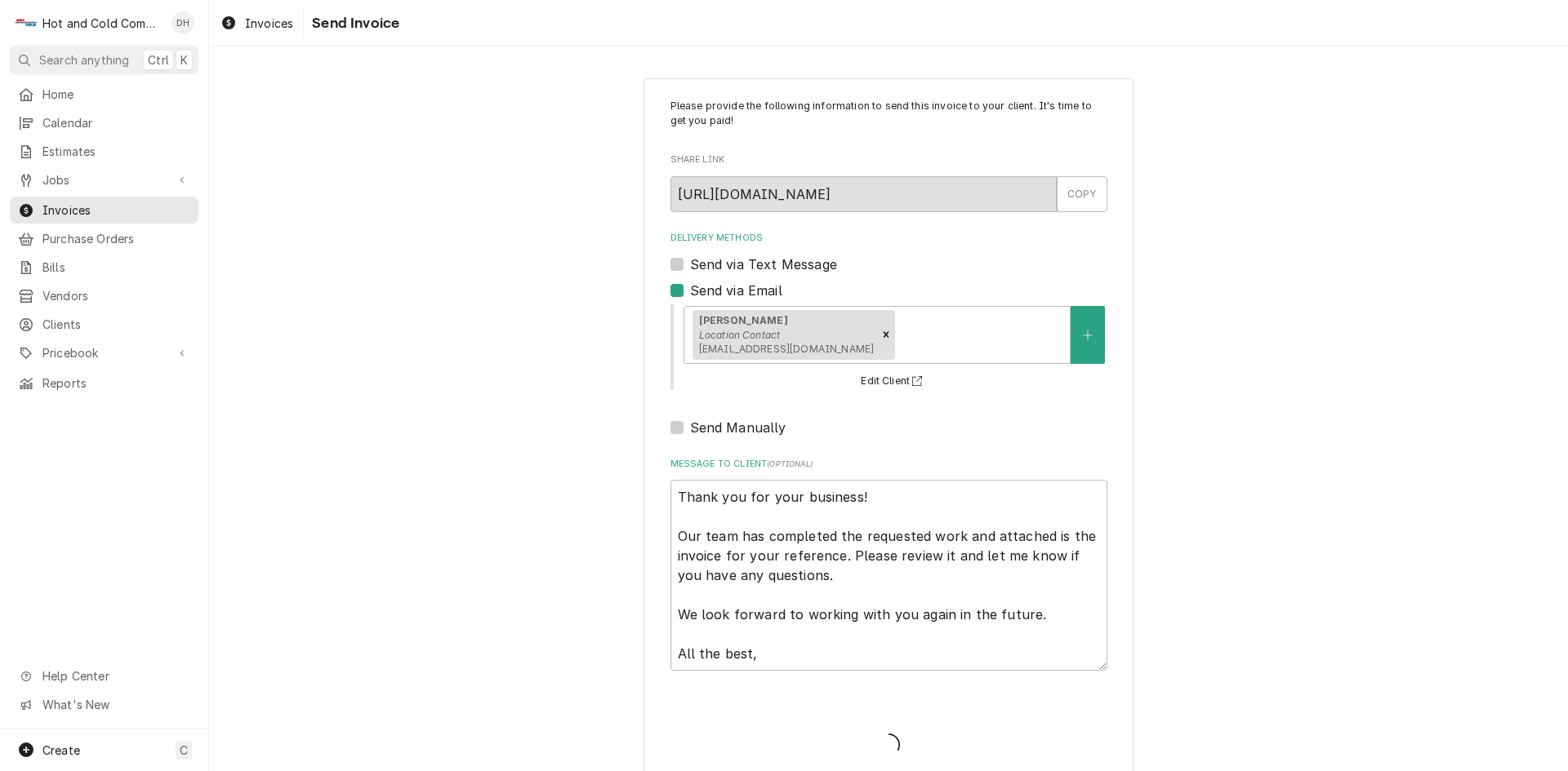
type textarea "x"
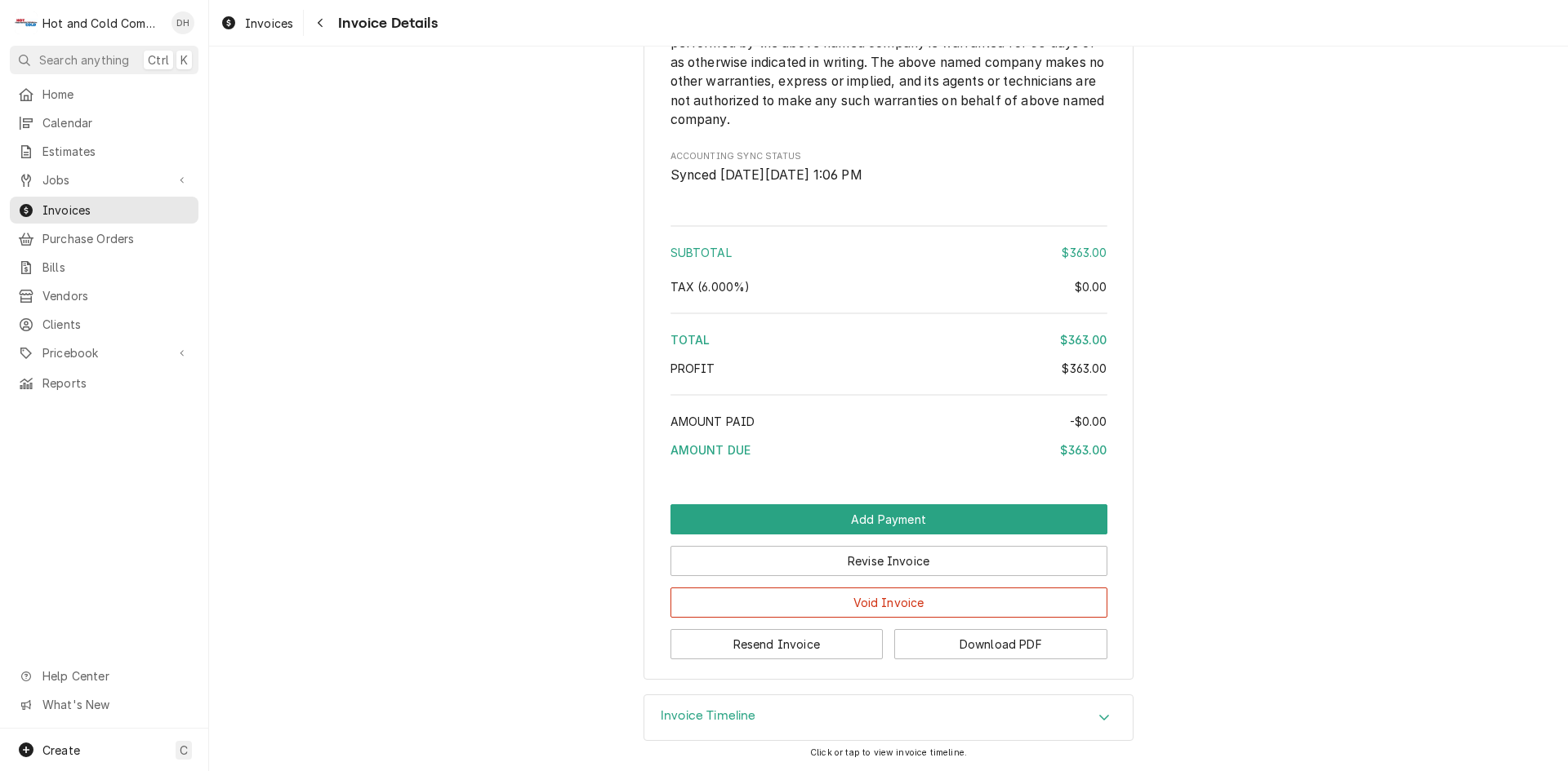
scroll to position [1906, 0]
click at [1023, 647] on button "Download PDF" at bounding box center [1000, 644] width 213 height 30
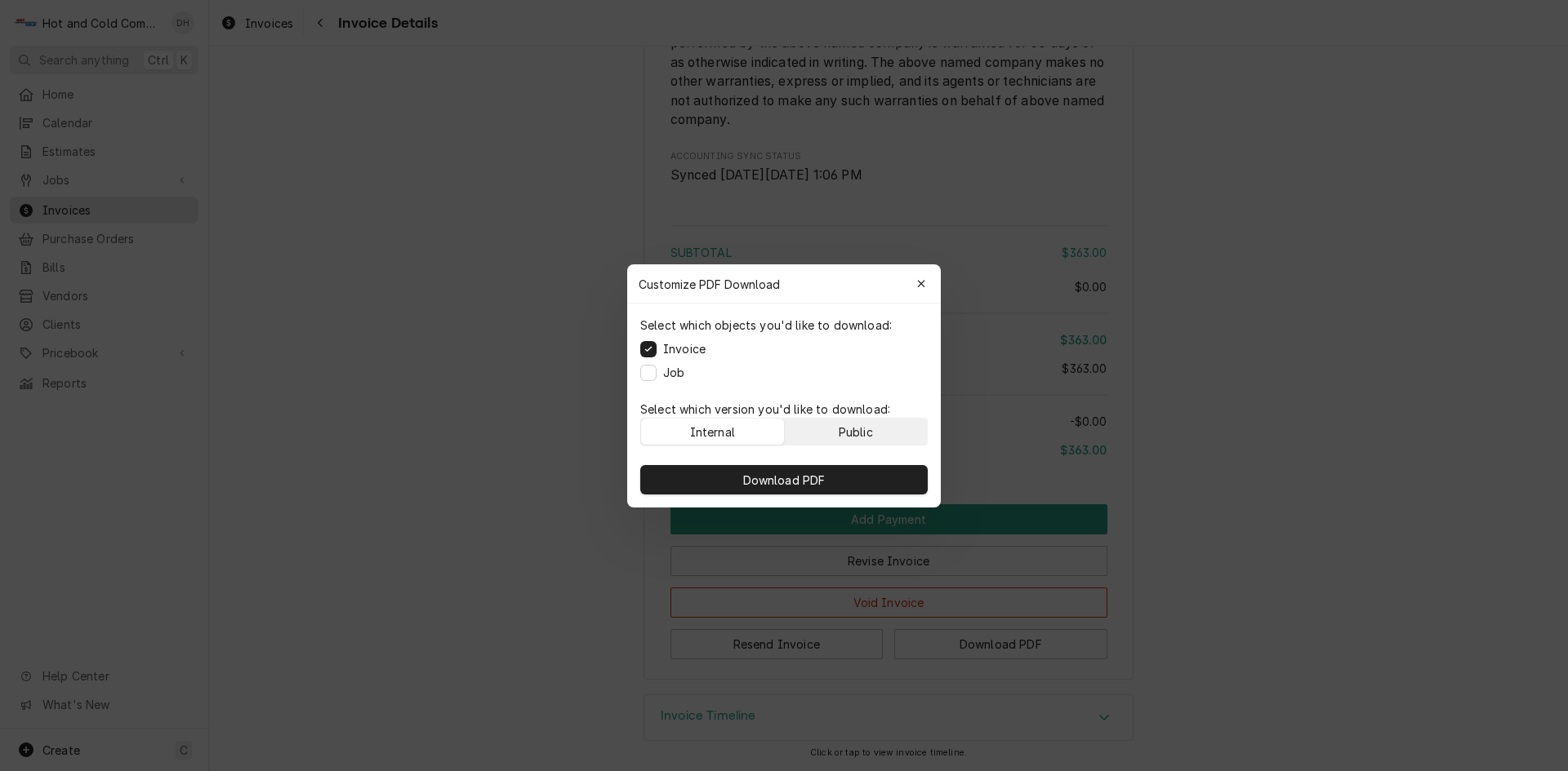
click at [892, 432] on button "Public" at bounding box center [856, 431] width 143 height 26
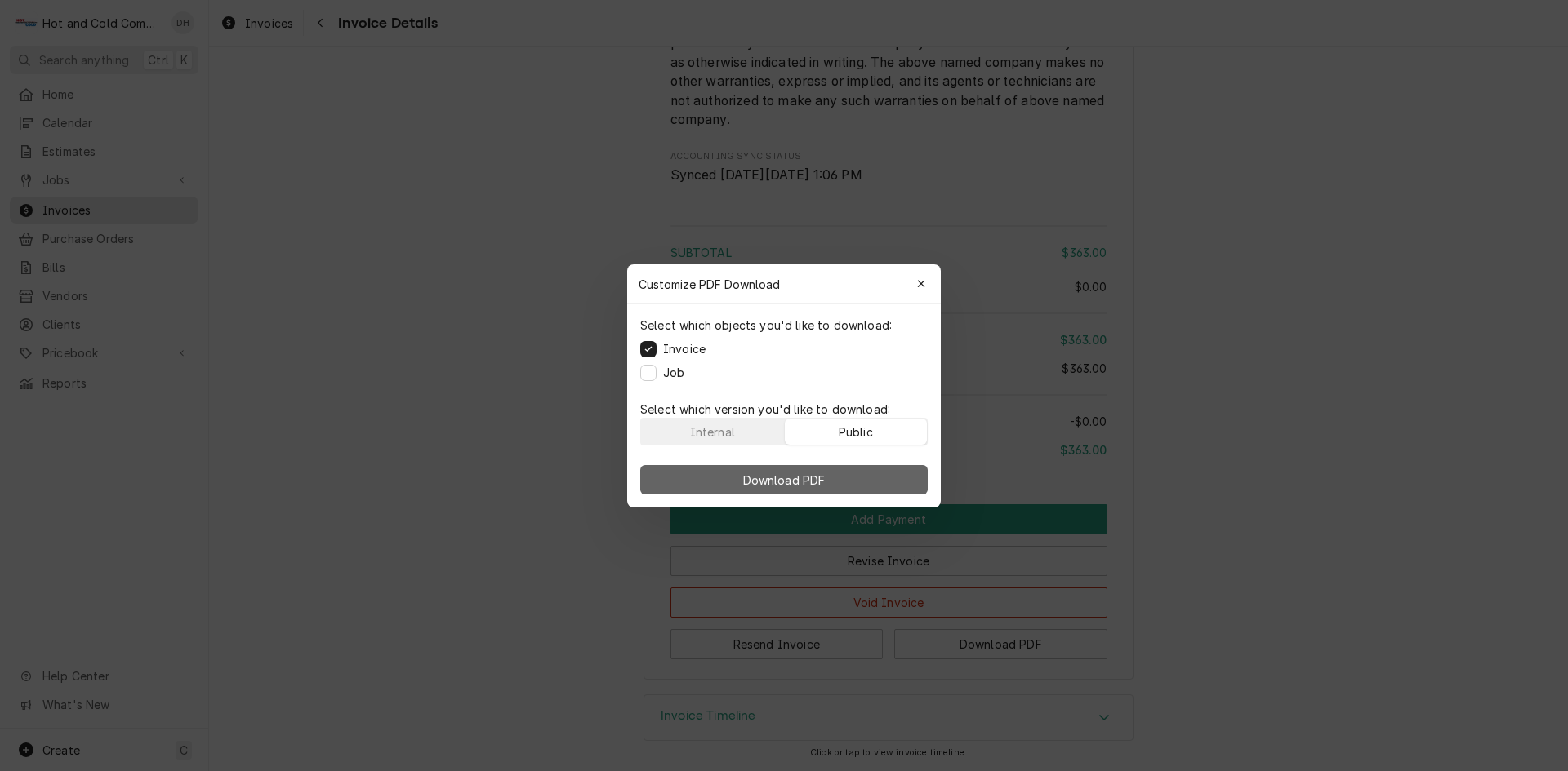
click at [866, 475] on button "Download PDF" at bounding box center [784, 479] width 287 height 29
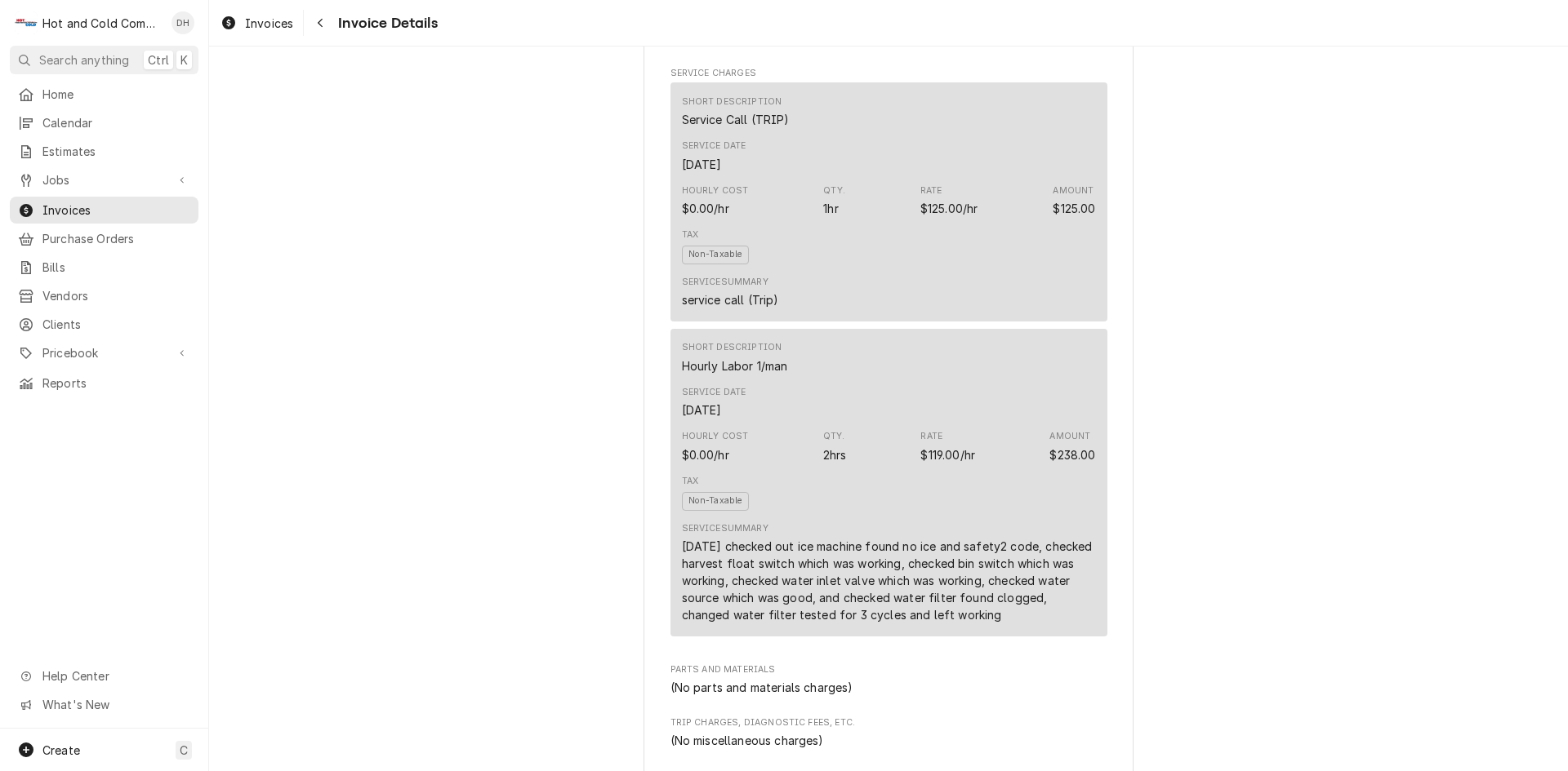
scroll to position [275, 0]
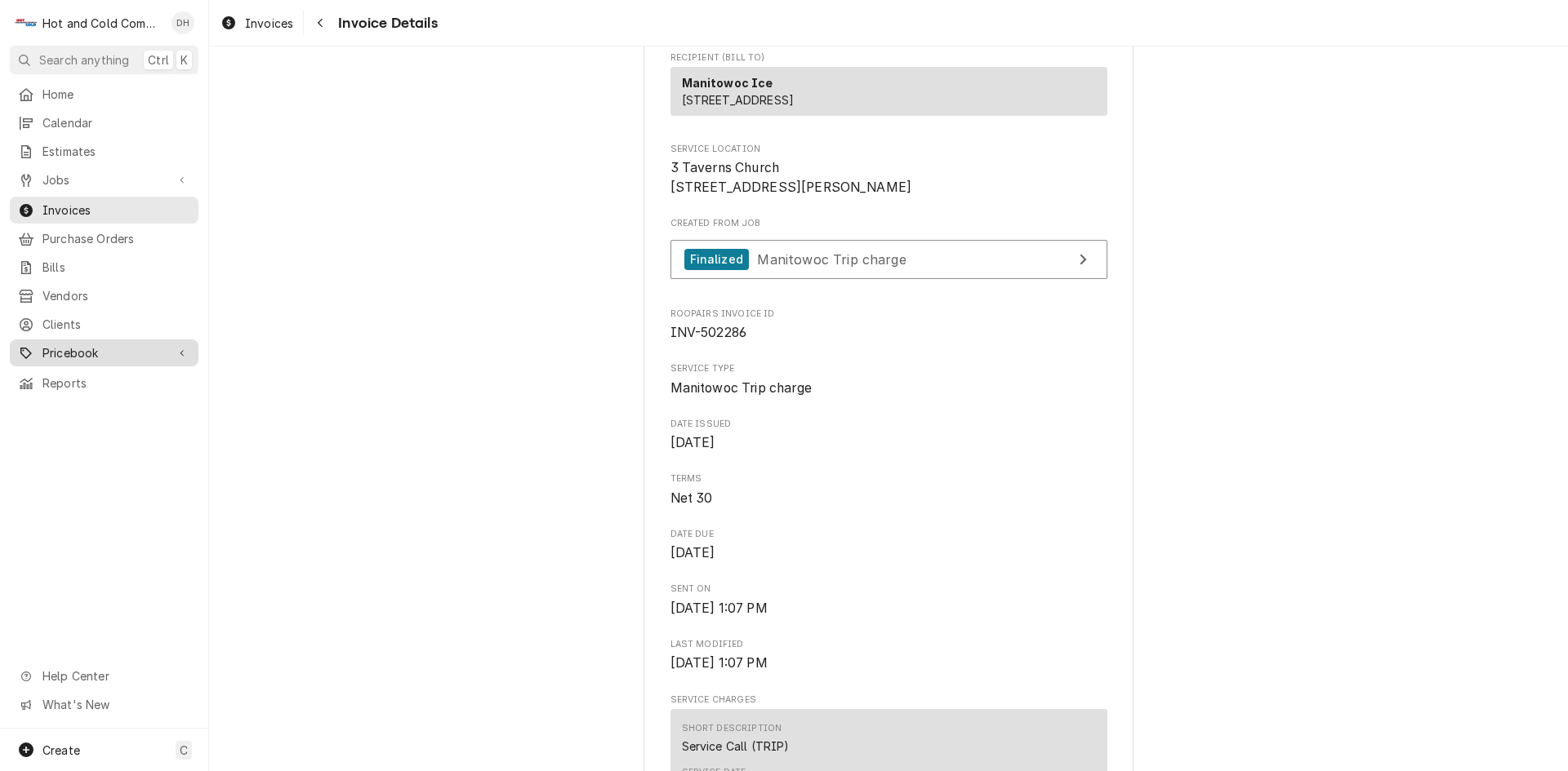
click at [89, 345] on span "Pricebook" at bounding box center [104, 353] width 124 height 18
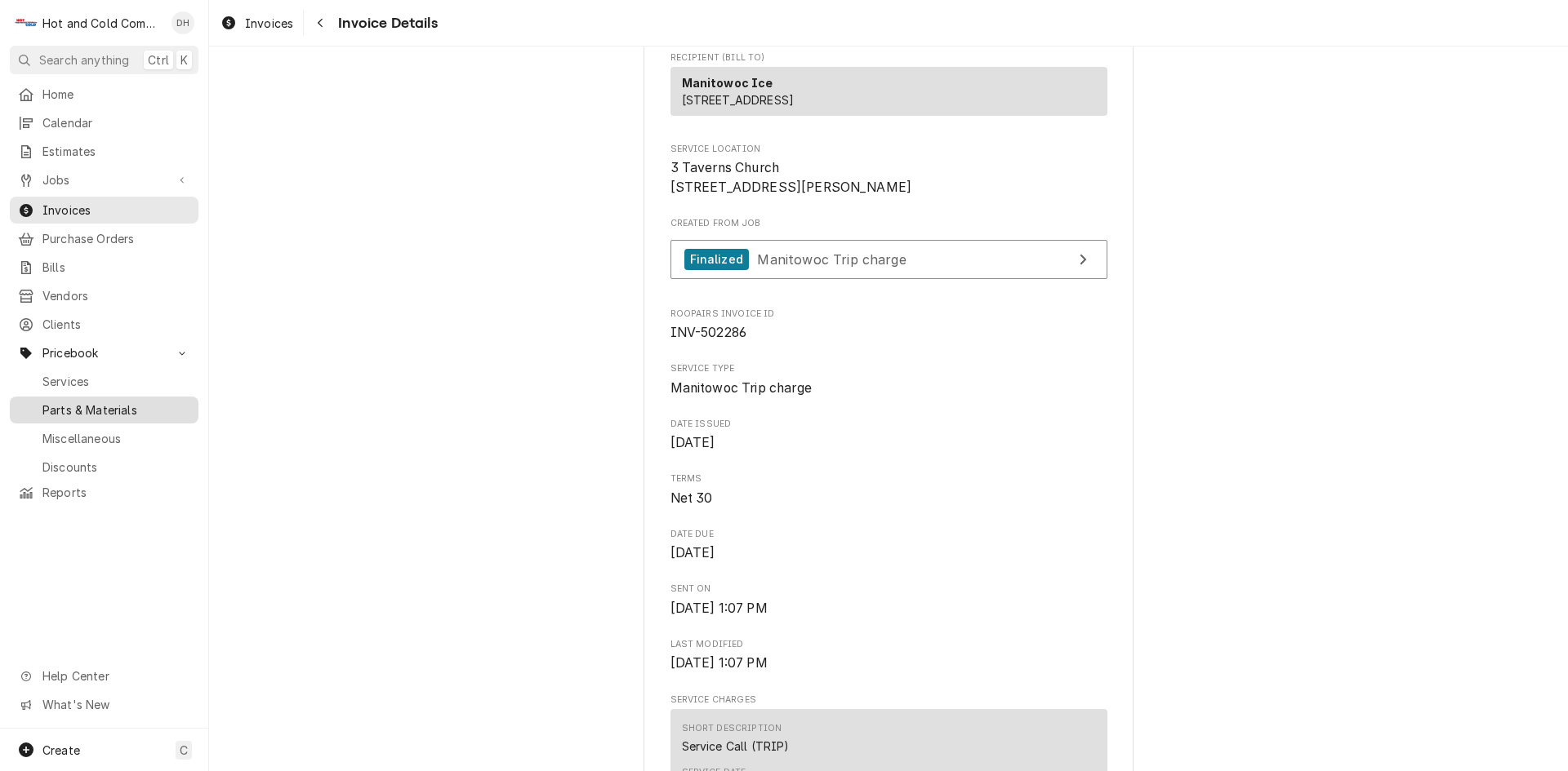
click at [138, 401] on span "Parts & Materials" at bounding box center [116, 410] width 148 height 18
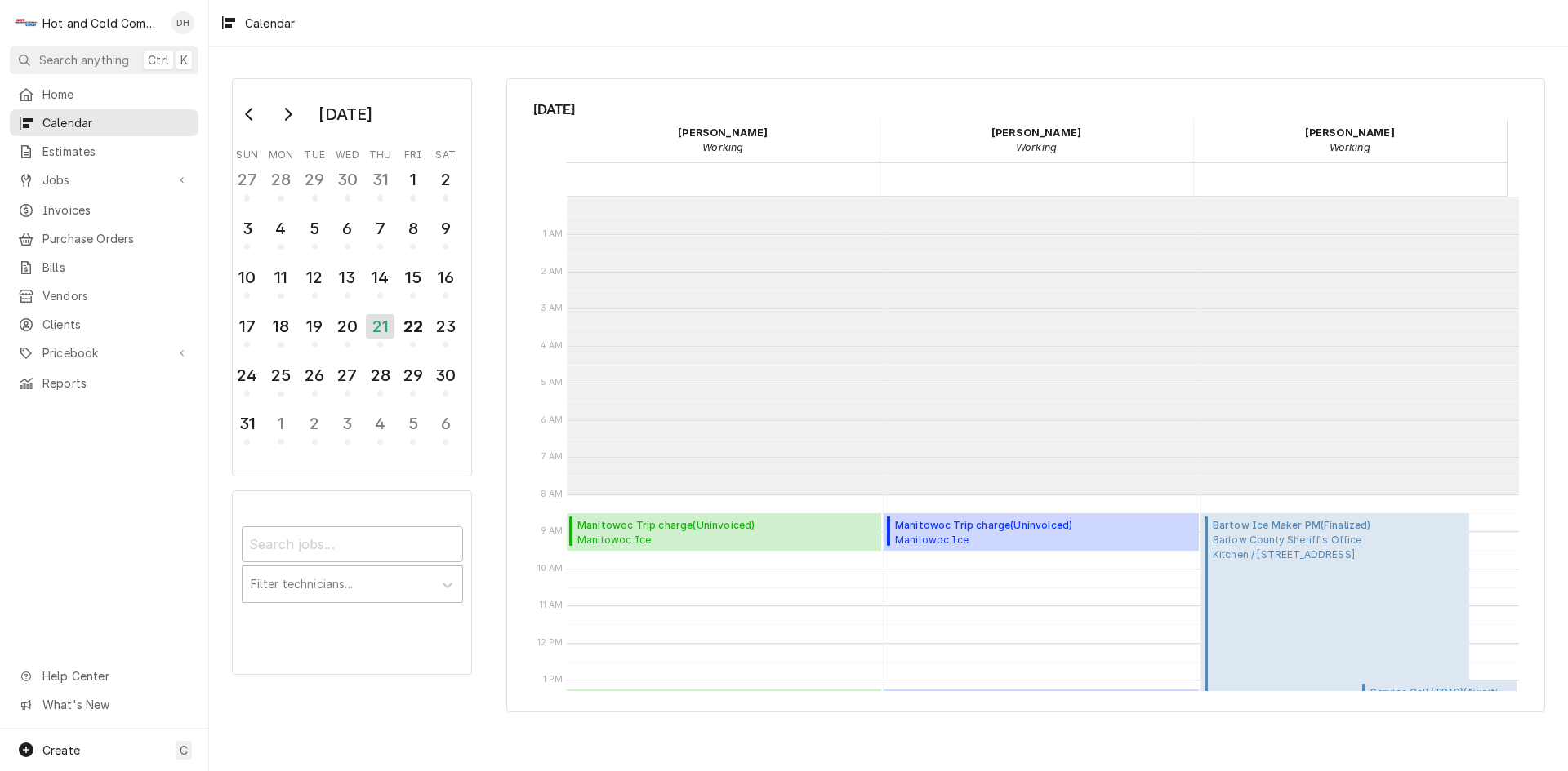
scroll to position [298, 0]
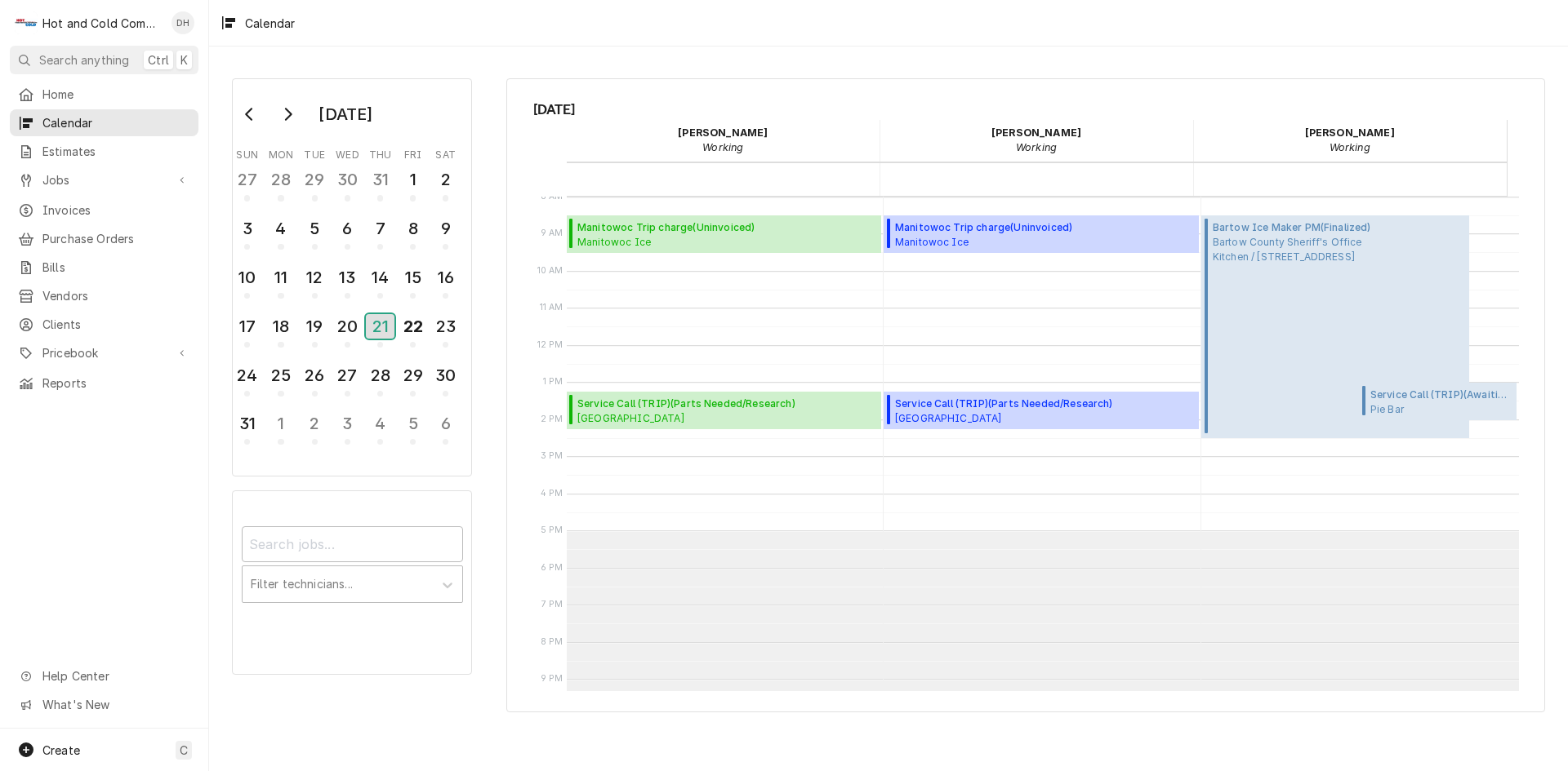
click at [385, 328] on div "21" at bounding box center [380, 326] width 28 height 24
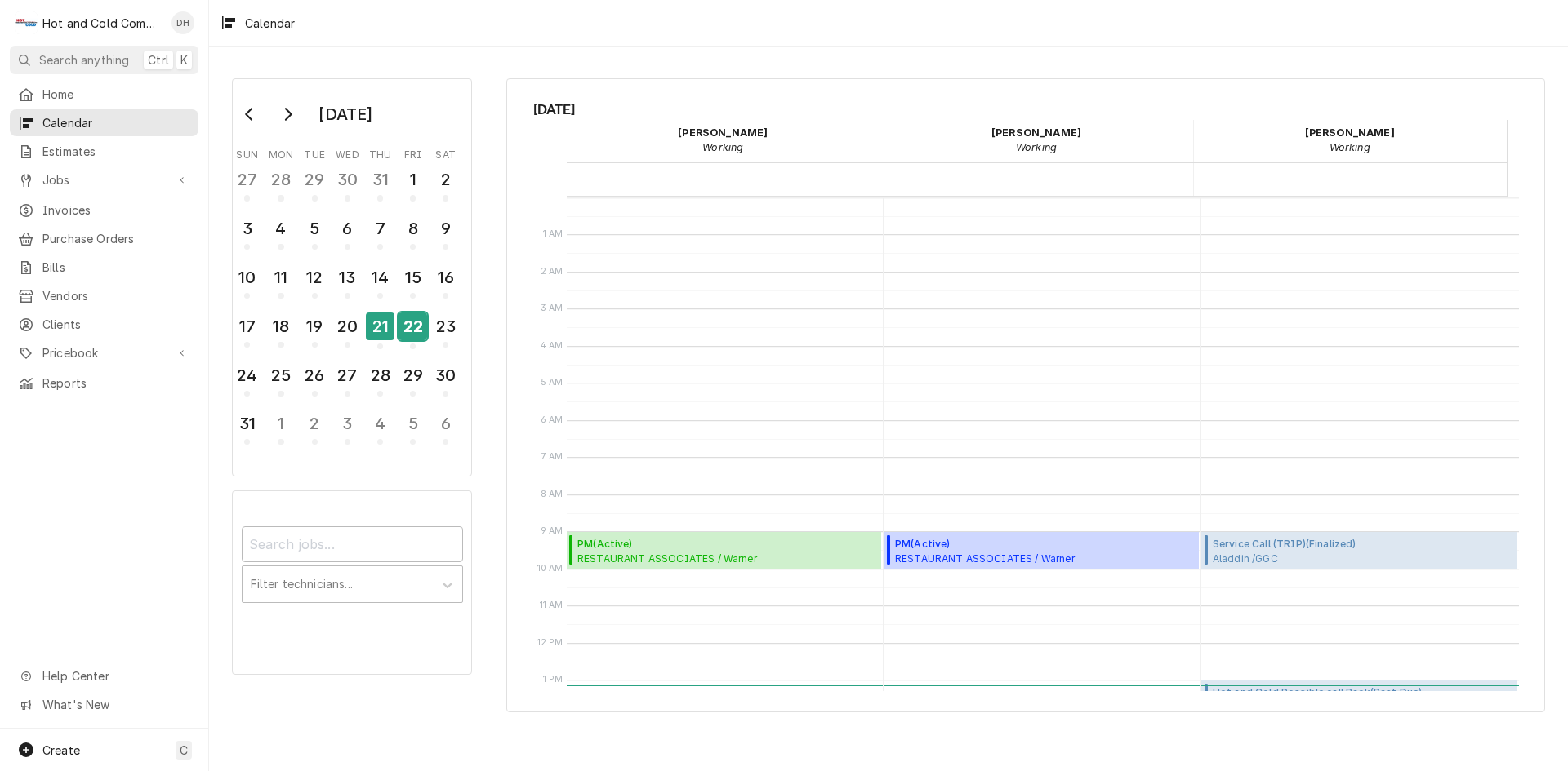
click at [407, 334] on div "22" at bounding box center [412, 326] width 28 height 28
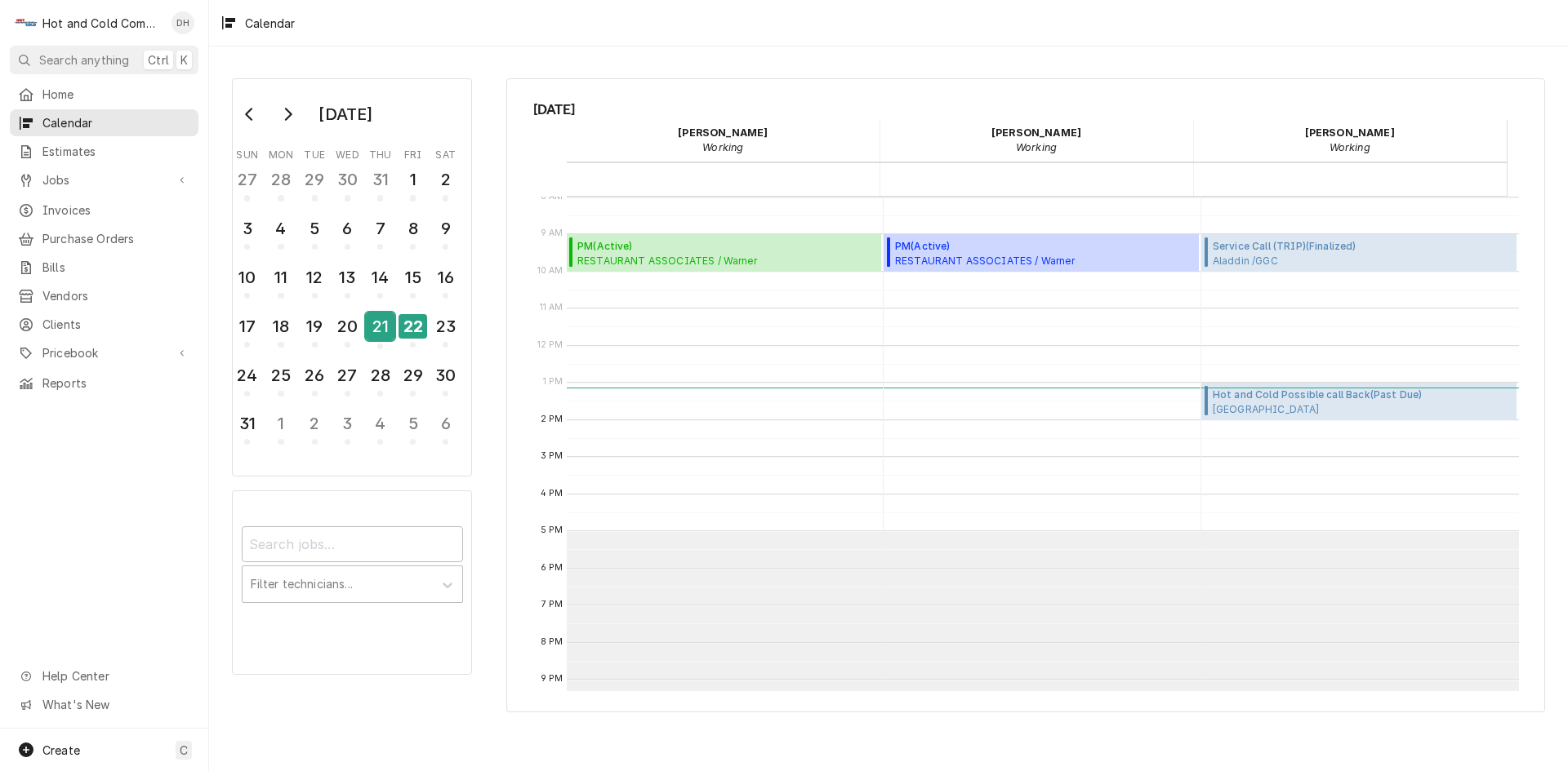
click at [367, 331] on div "21" at bounding box center [380, 326] width 28 height 28
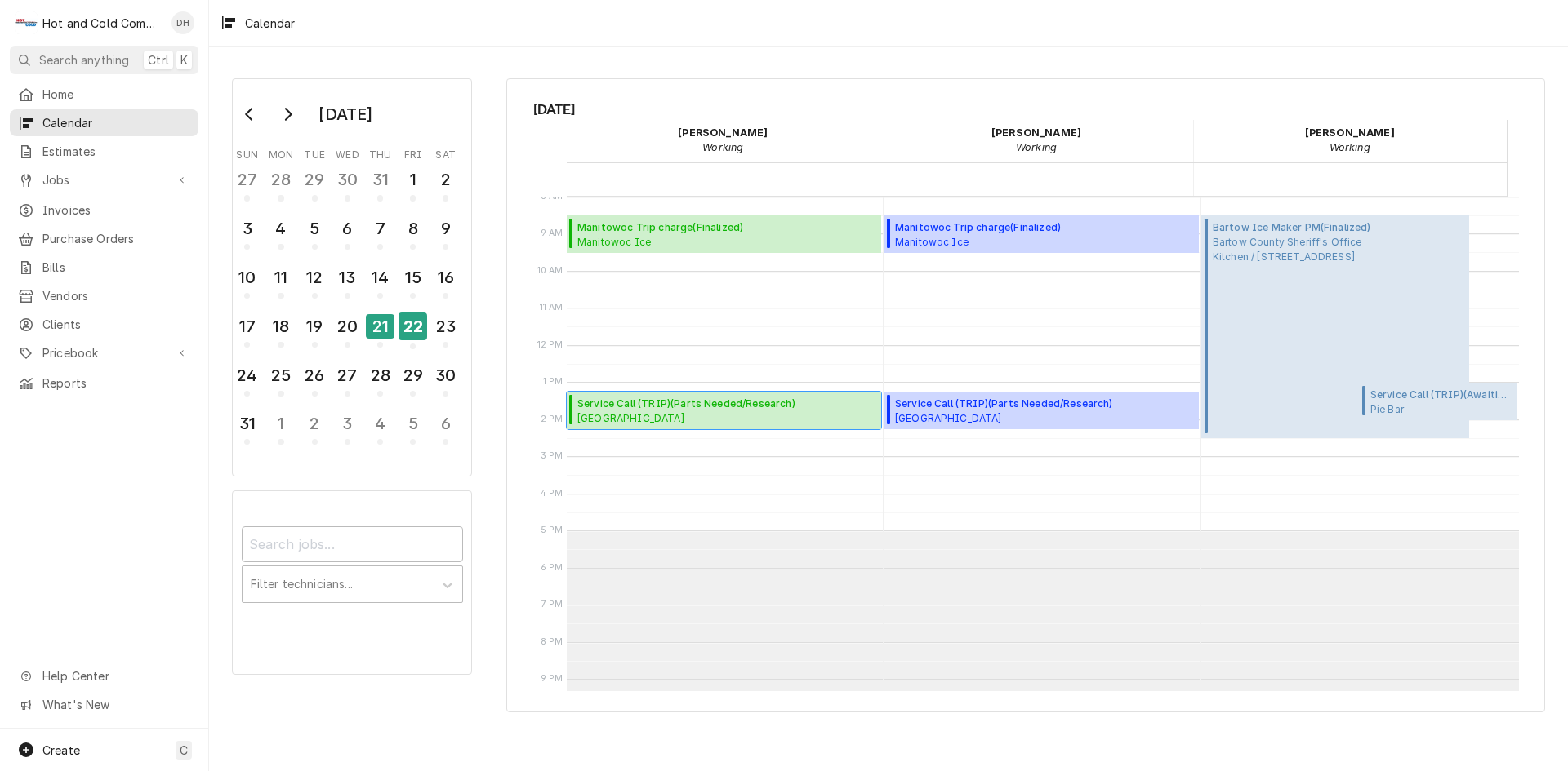
click at [659, 418] on span "Whitefield Academy Atheletic Center Dining / 1 Whitefield Academy Dr., Mableton…" at bounding box center [714, 418] width 274 height 13
click at [356, 336] on div "20" at bounding box center [347, 326] width 28 height 28
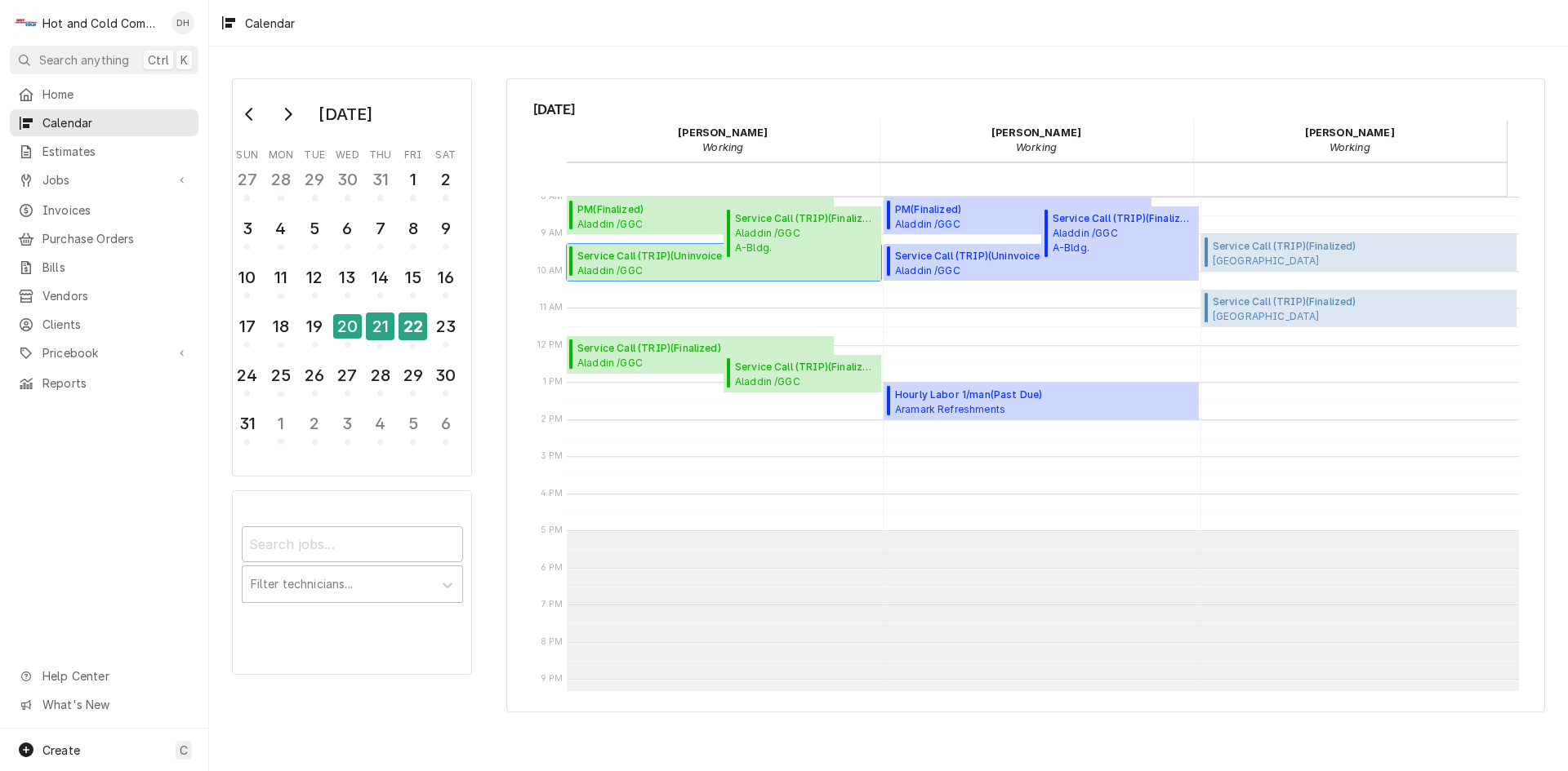
click at [627, 264] on span "Aladdin /GGC A-Bldg. (Chic Fila,Panda,C-Store) / 1000 University Center Ln, Law…" at bounding box center [726, 270] width 299 height 13
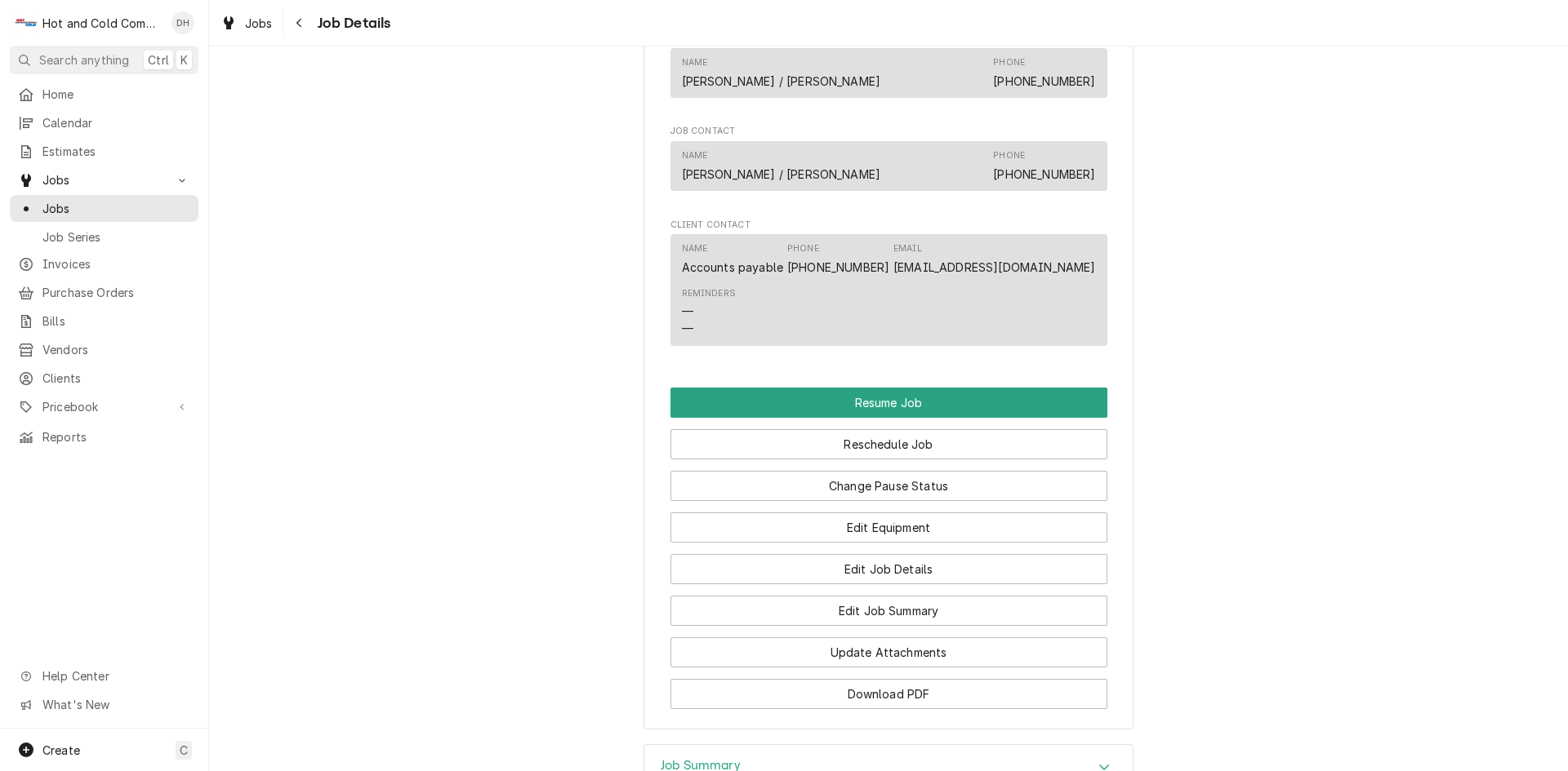
scroll to position [1360, 0]
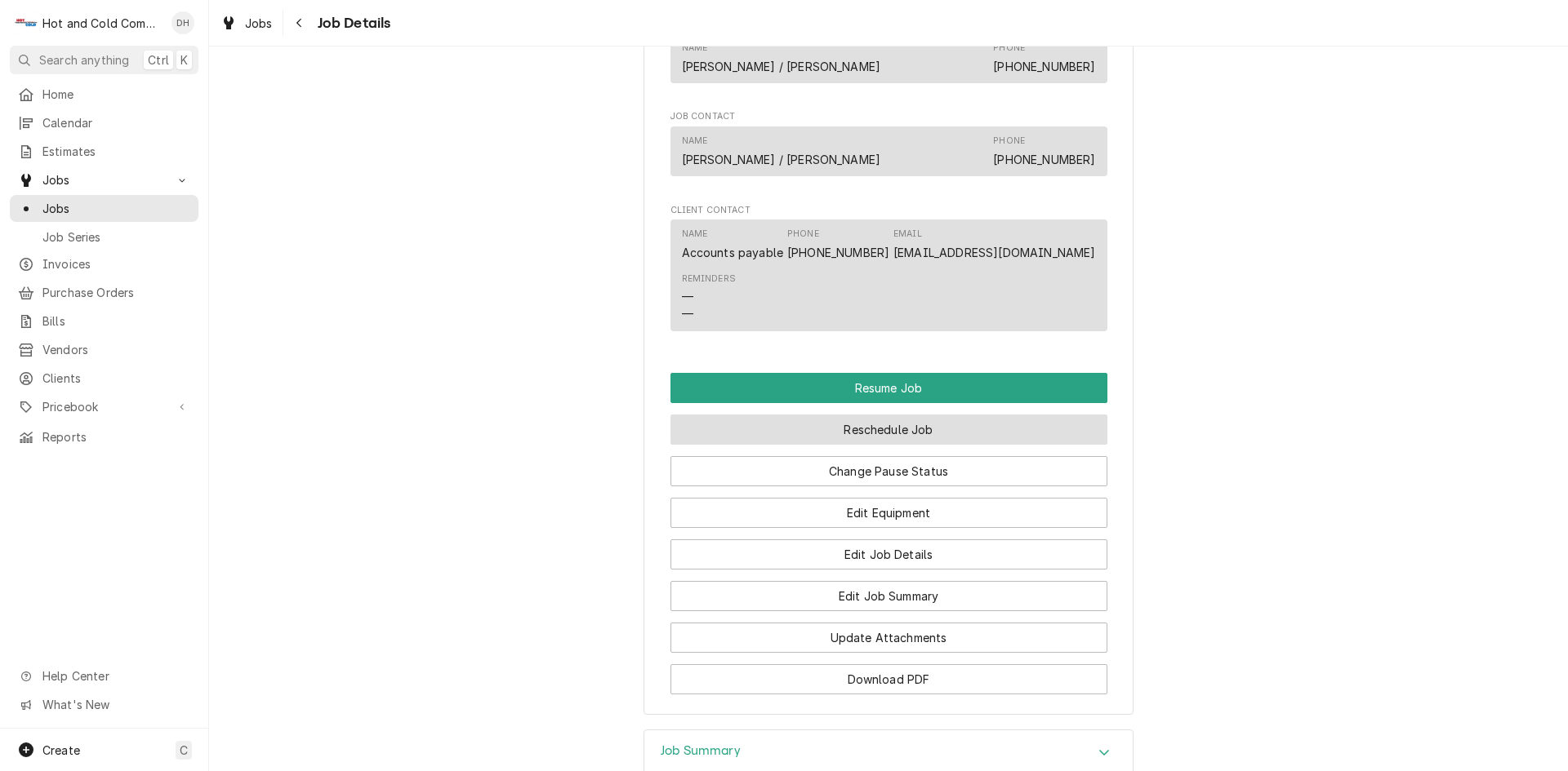
click at [974, 445] on button "Reschedule Job" at bounding box center [888, 430] width 437 height 30
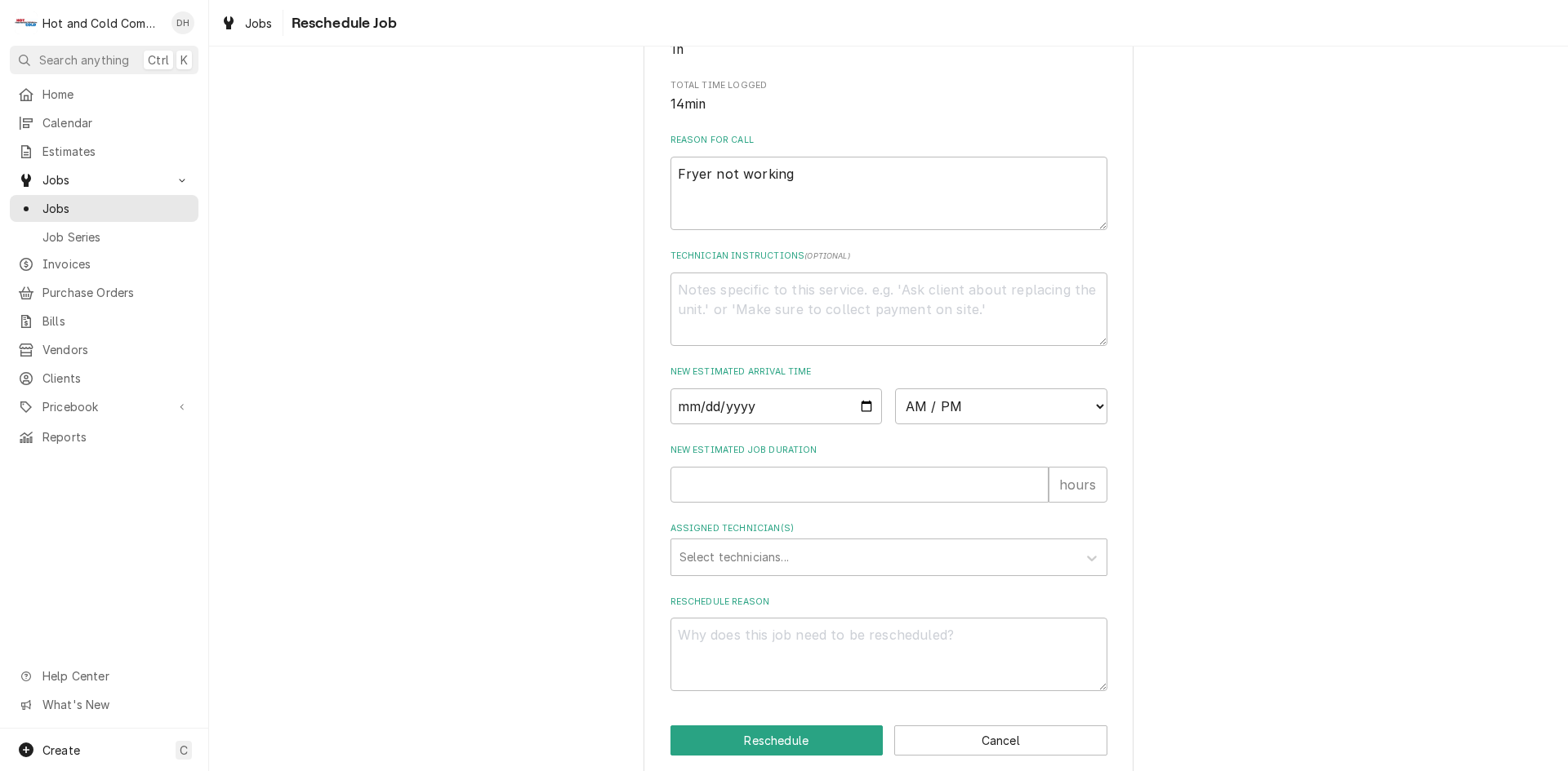
scroll to position [449, 0]
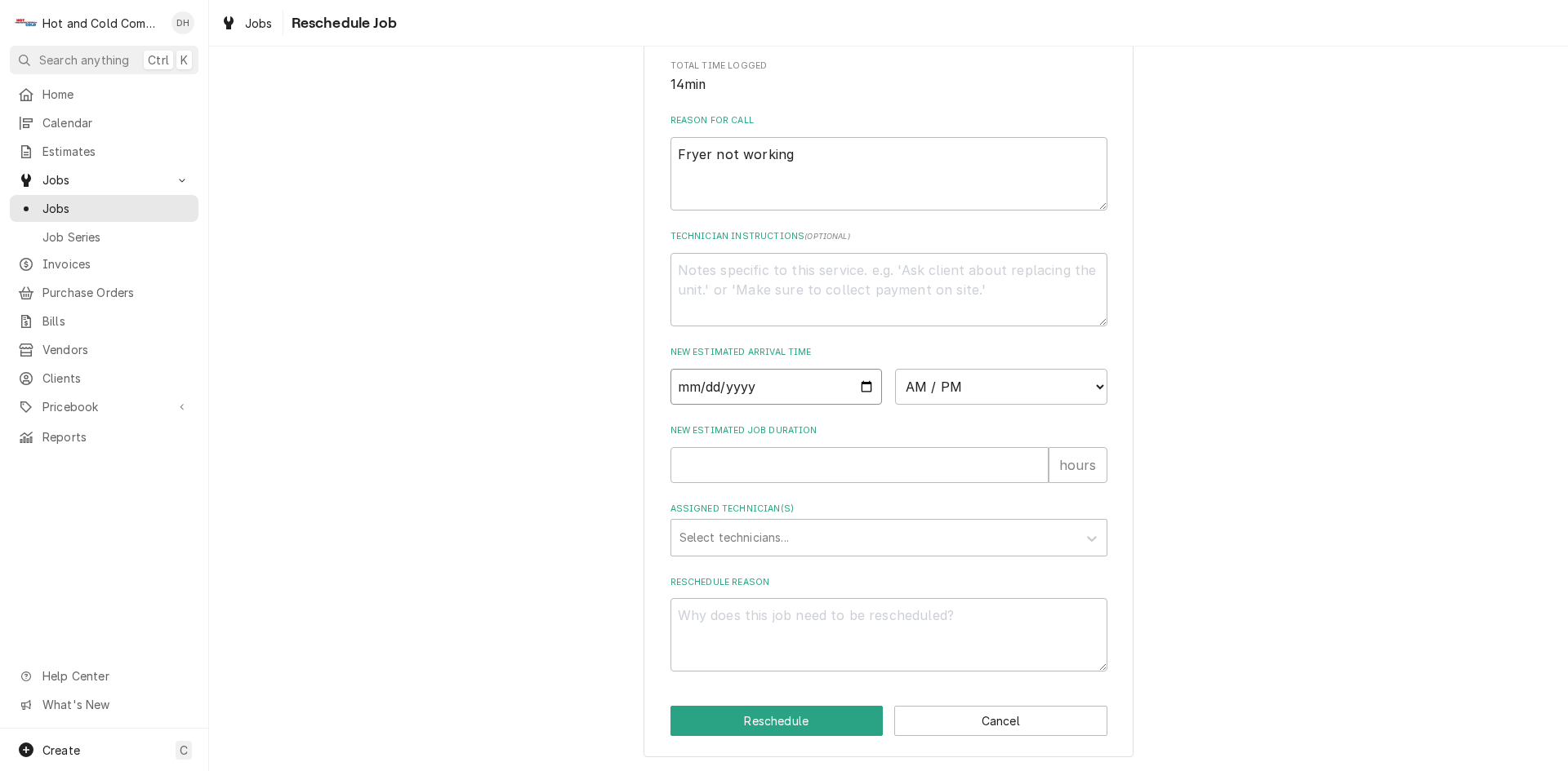
click at [862, 384] on input "Date" at bounding box center [776, 386] width 212 height 36
type textarea "x"
type input "[DATE]"
click at [1095, 383] on select "AM / PM 6:00 AM 6:15 AM 6:30 AM 6:45 AM 7:00 AM 7:15 AM 7:30 AM 7:45 AM 8:00 AM…" at bounding box center [1001, 386] width 212 height 36
select select "12:30:00"
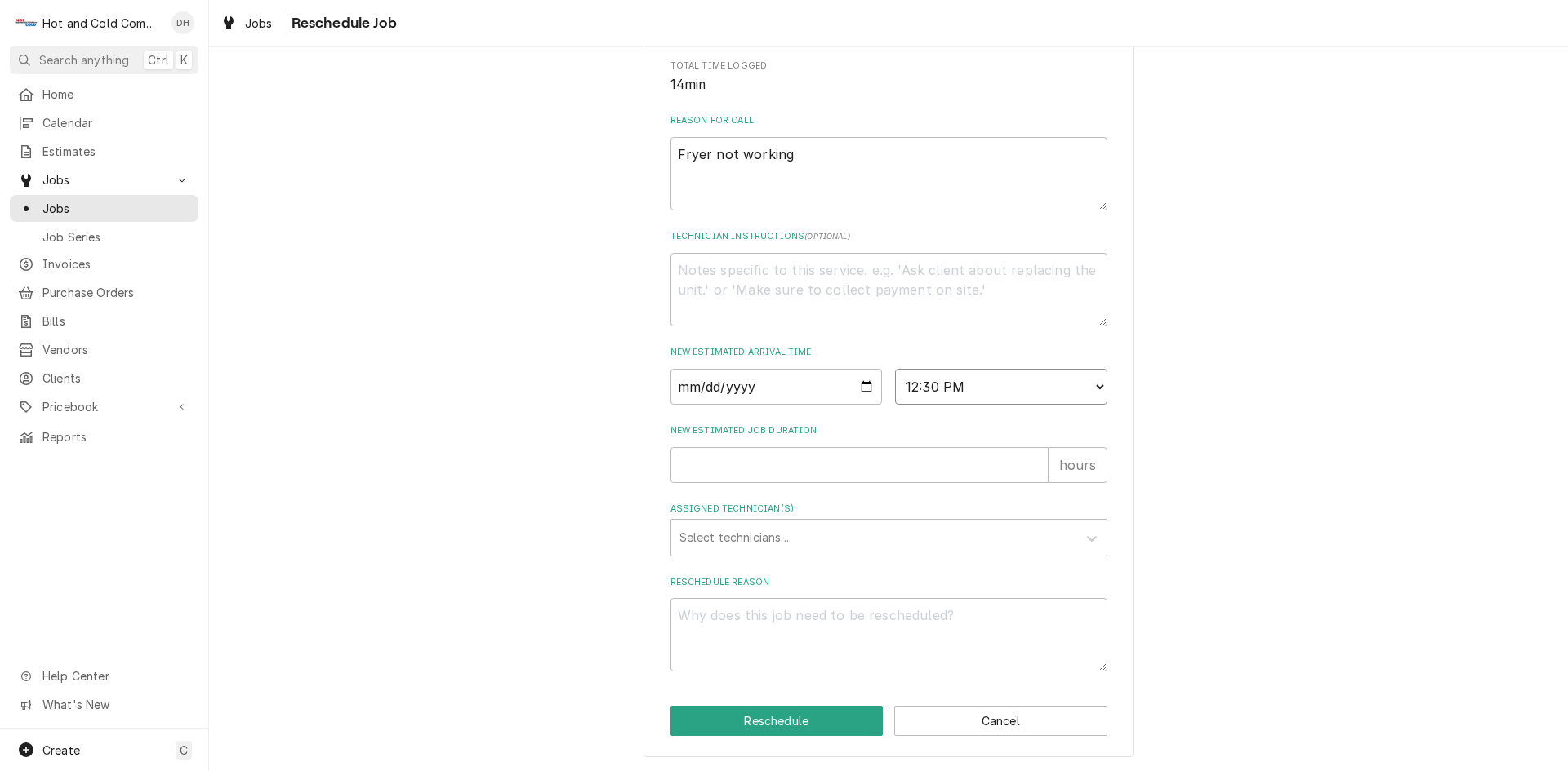
click at [895, 369] on select "AM / PM 6:00 AM 6:15 AM 6:30 AM 6:45 AM 7:00 AM 7:15 AM 7:30 AM 7:45 AM 8:00 AM…" at bounding box center [1001, 386] width 212 height 36
click at [721, 466] on input "New Estimated Job Duration" at bounding box center [859, 465] width 378 height 36
type textarea "x"
type input "1"
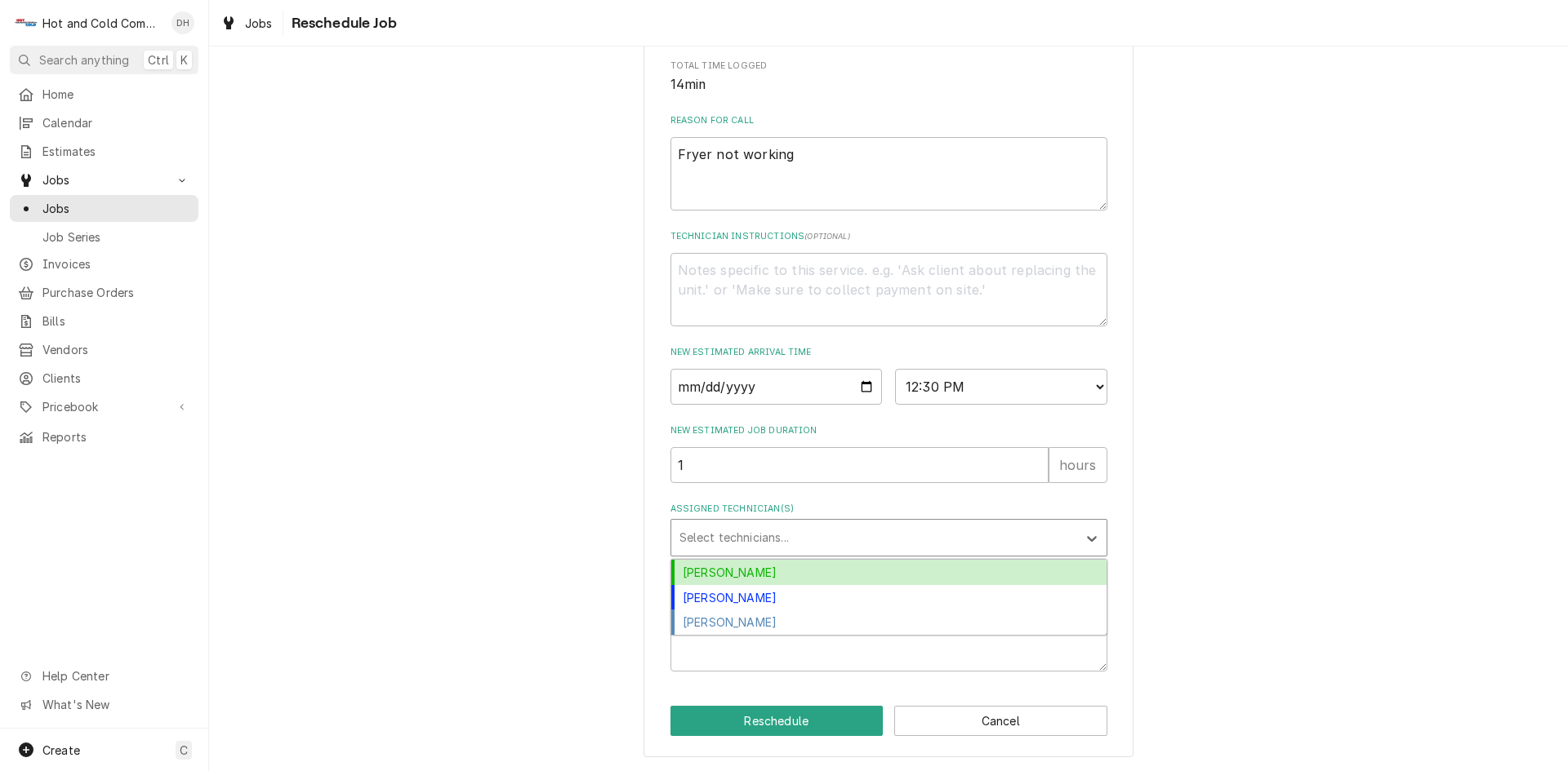
click at [754, 538] on div "Assigned Technician(s)" at bounding box center [874, 537] width 389 height 29
click at [740, 568] on div "[PERSON_NAME]" at bounding box center [888, 572] width 435 height 25
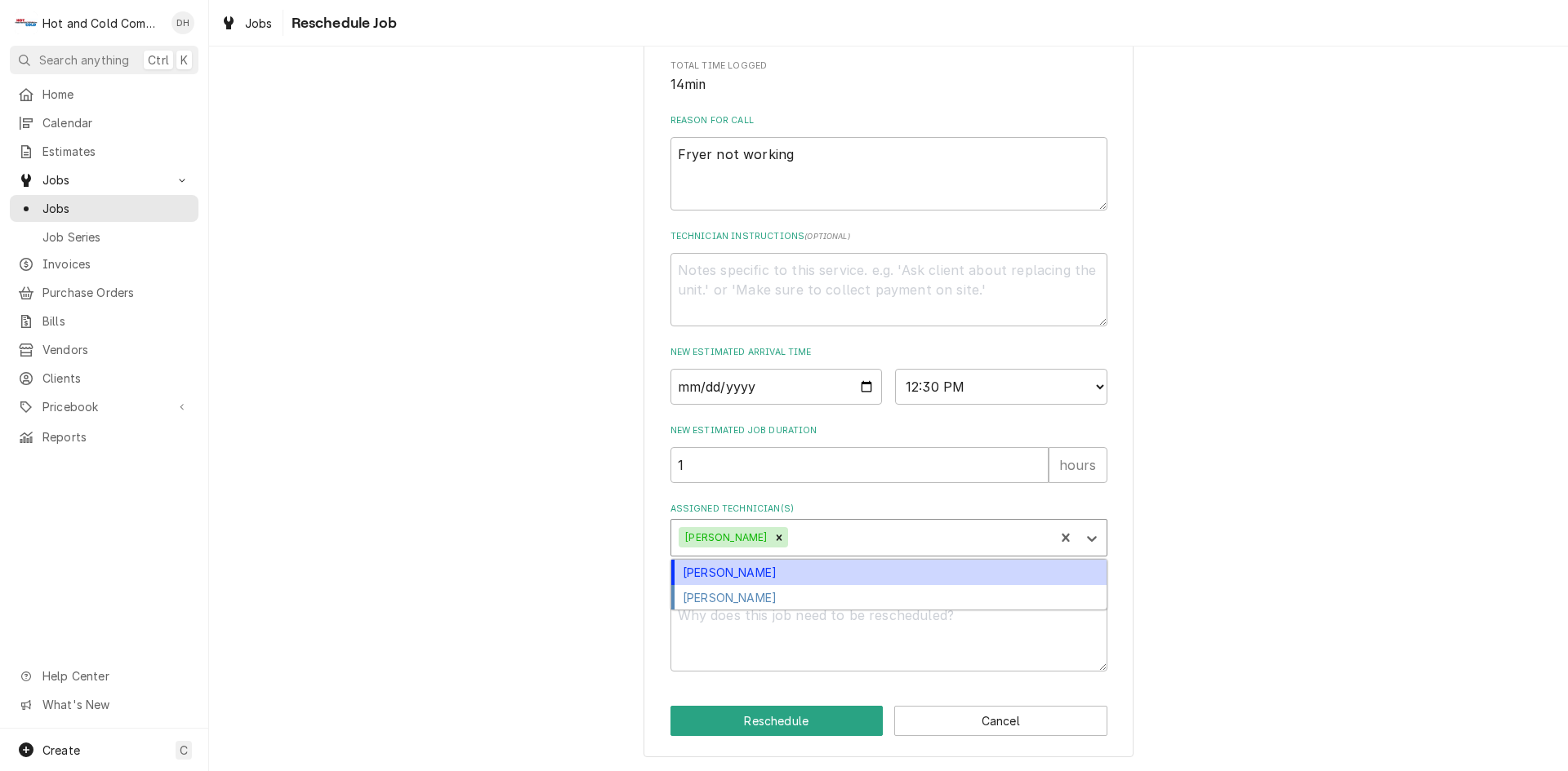
click at [877, 530] on div "Assigned Technician(s)" at bounding box center [918, 537] width 255 height 29
click at [735, 572] on div "[PERSON_NAME]" at bounding box center [888, 572] width 435 height 25
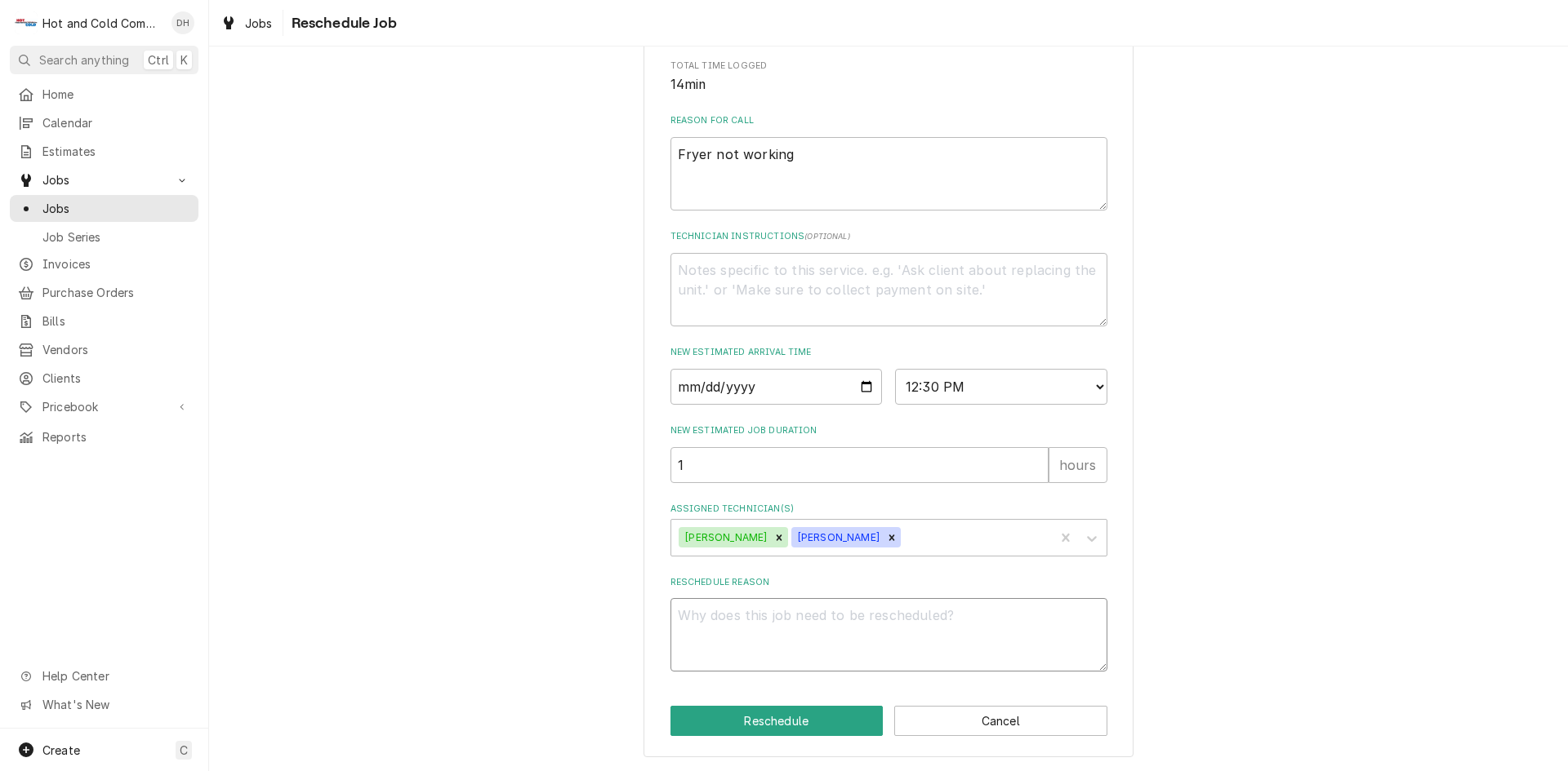
click at [796, 628] on textarea "Reschedule Reason" at bounding box center [888, 635] width 437 height 73
type textarea "x"
type textarea "r"
type textarea "x"
type textarea "re"
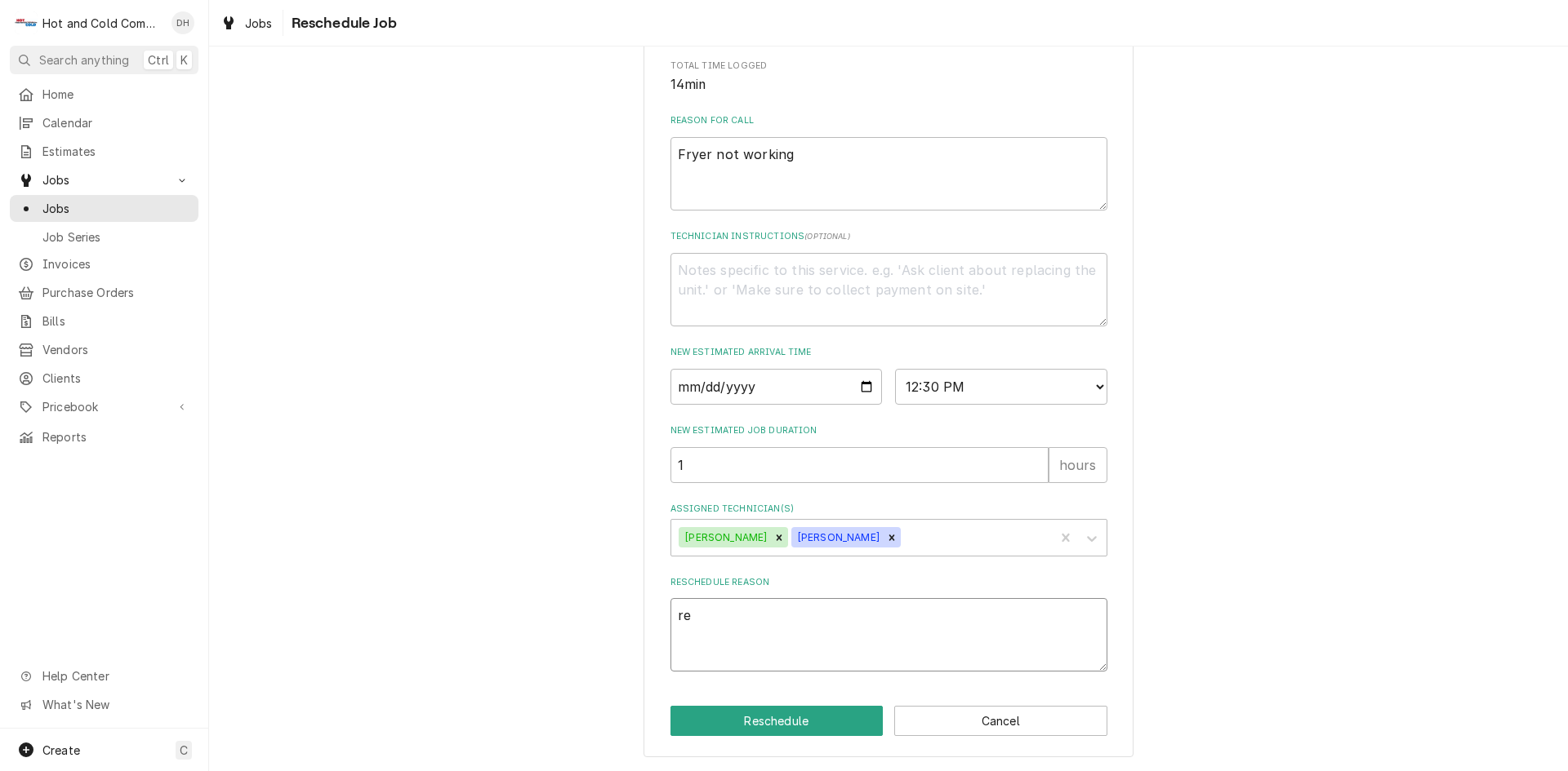
type textarea "x"
type textarea "rec"
type textarea "x"
type textarea "rece"
type textarea "x"
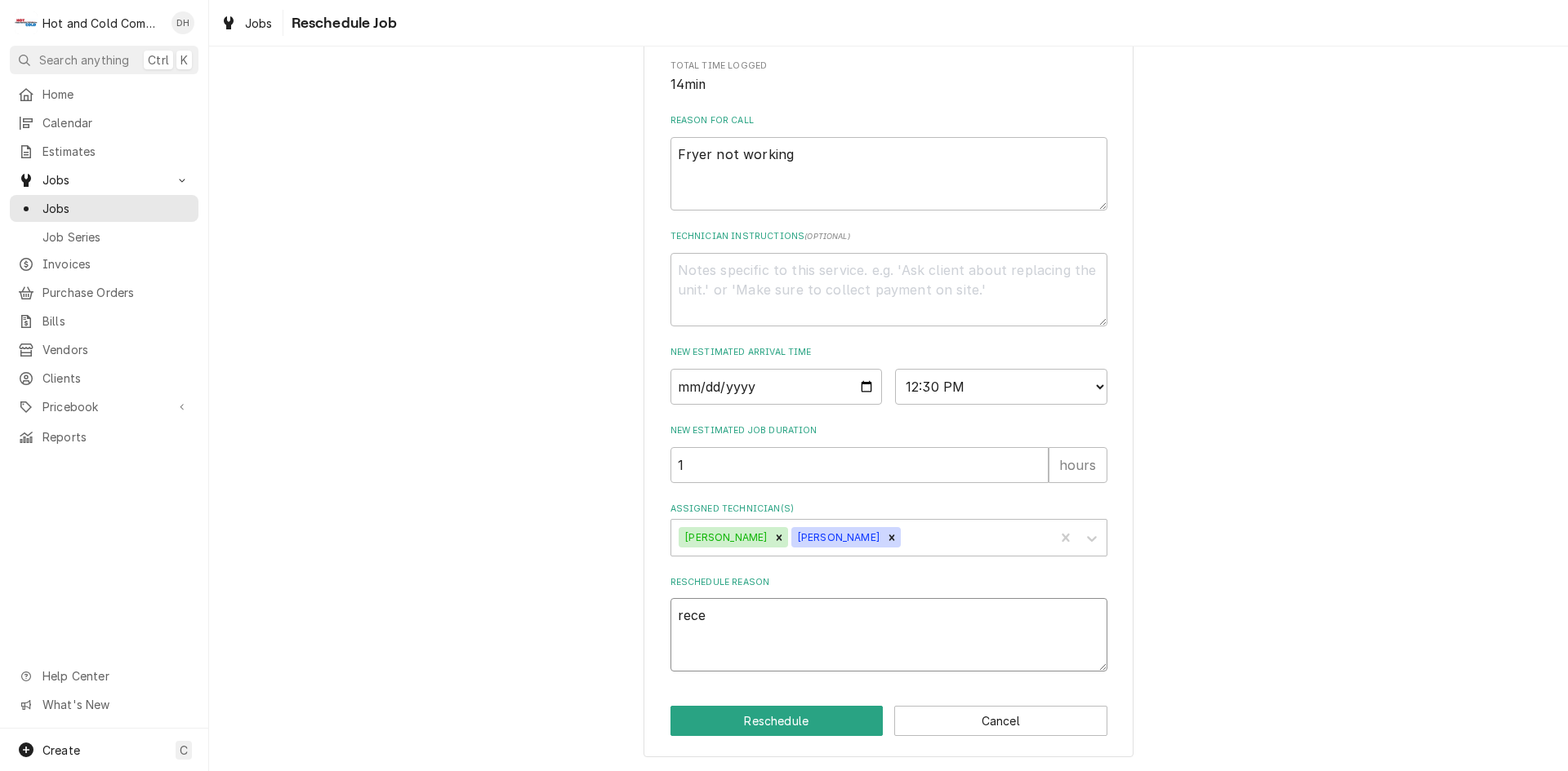
type textarea "recei"
type textarea "x"
type textarea "receiv"
type textarea "x"
type textarea "receive"
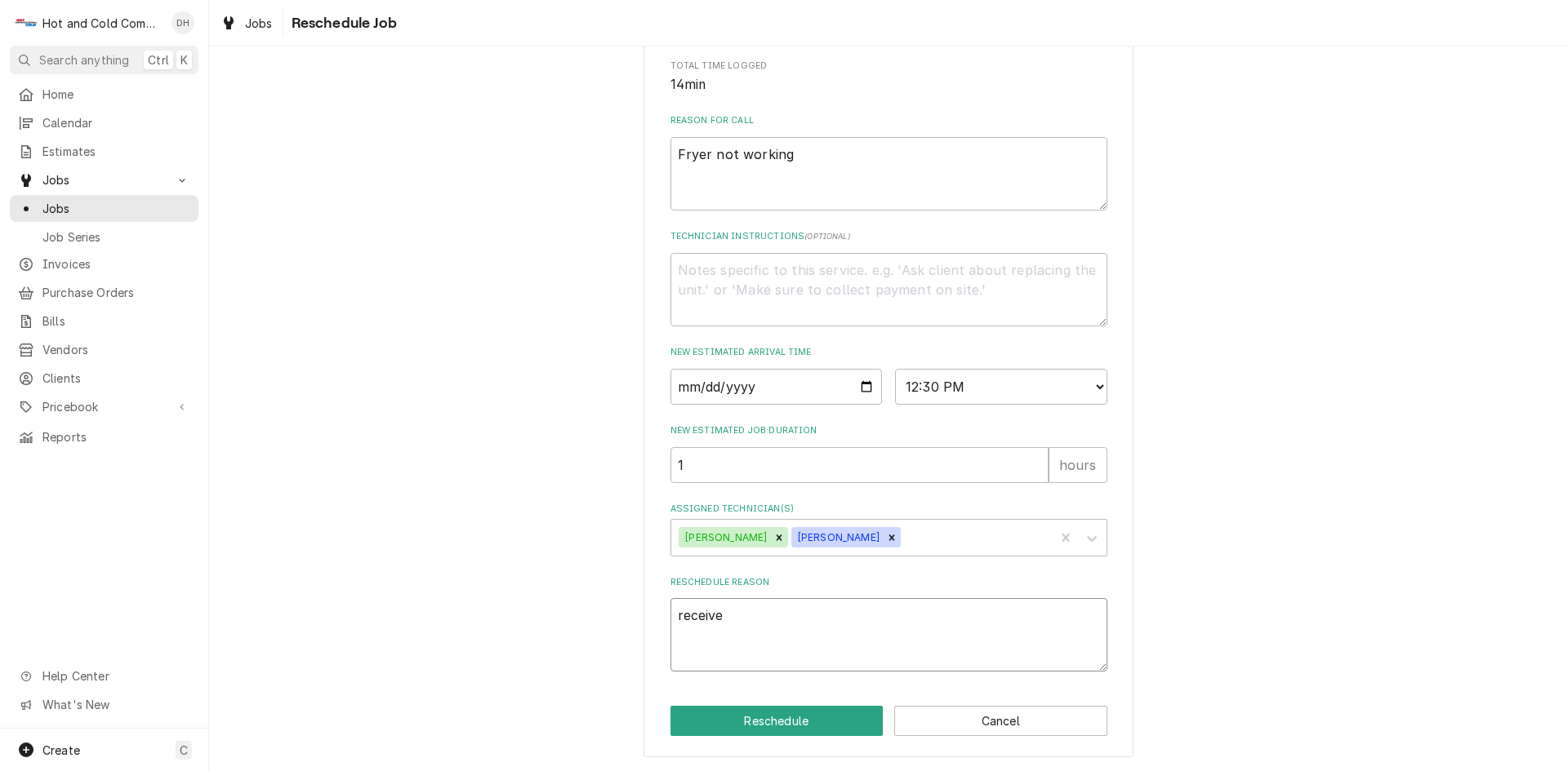
type textarea "x"
type textarea "received"
type textarea "x"
type textarea "received"
type textarea "x"
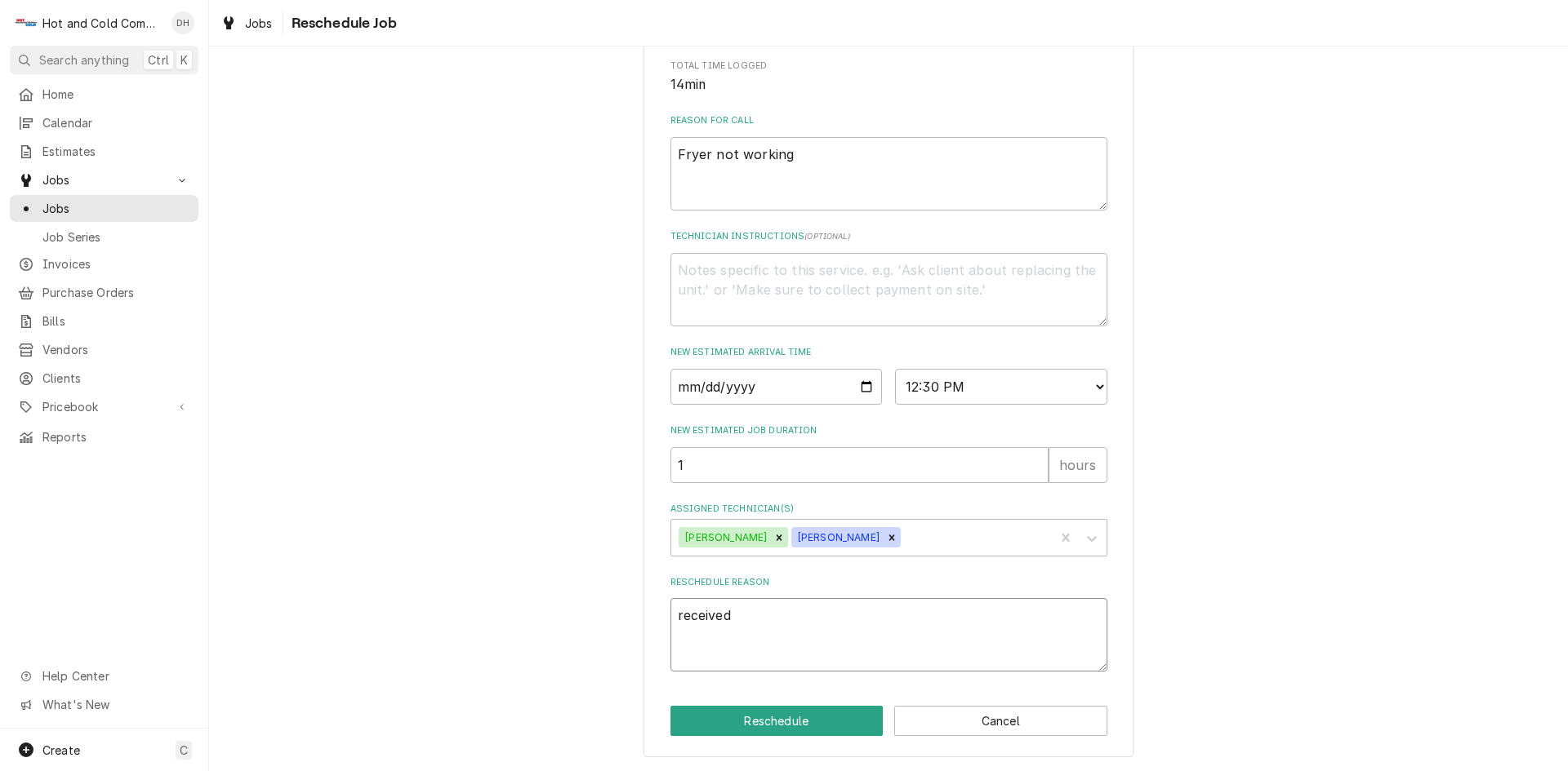
type textarea "received p"
type textarea "x"
type textarea "received pa"
type textarea "x"
type textarea "received par"
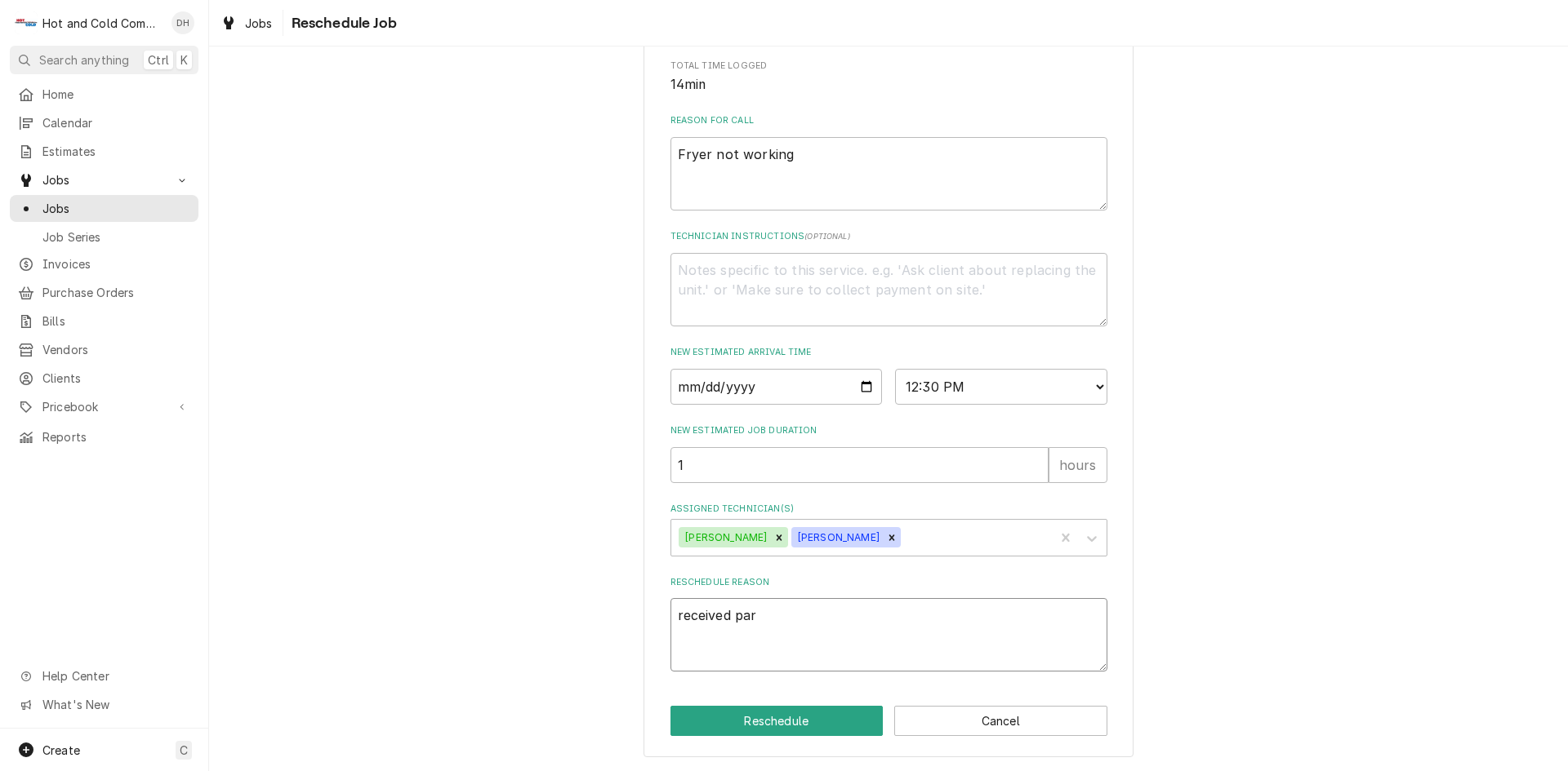
type textarea "x"
type textarea "received part"
click at [776, 725] on button "Reschedule" at bounding box center [776, 721] width 213 height 30
type textarea "x"
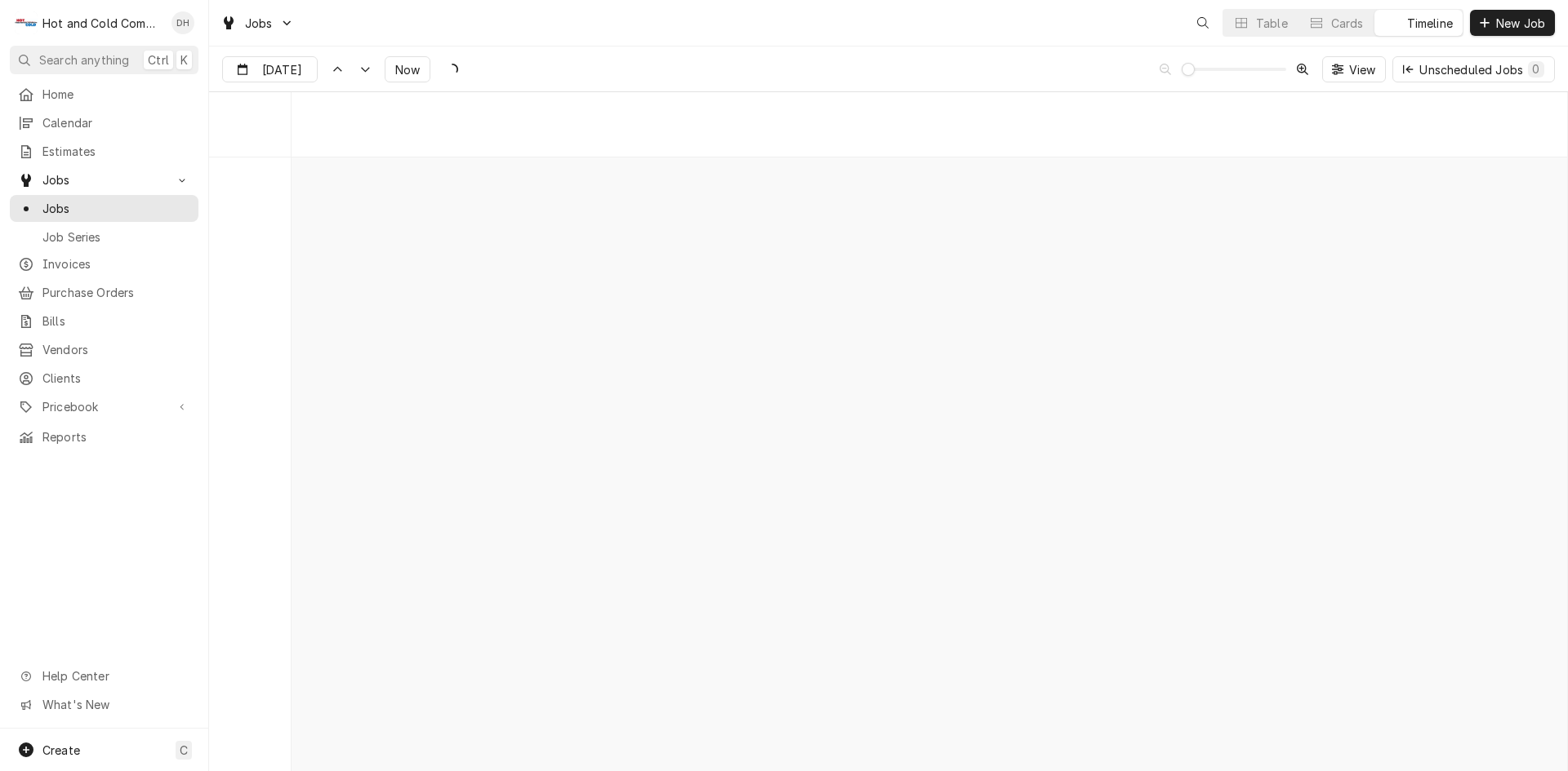
scroll to position [12771, 0]
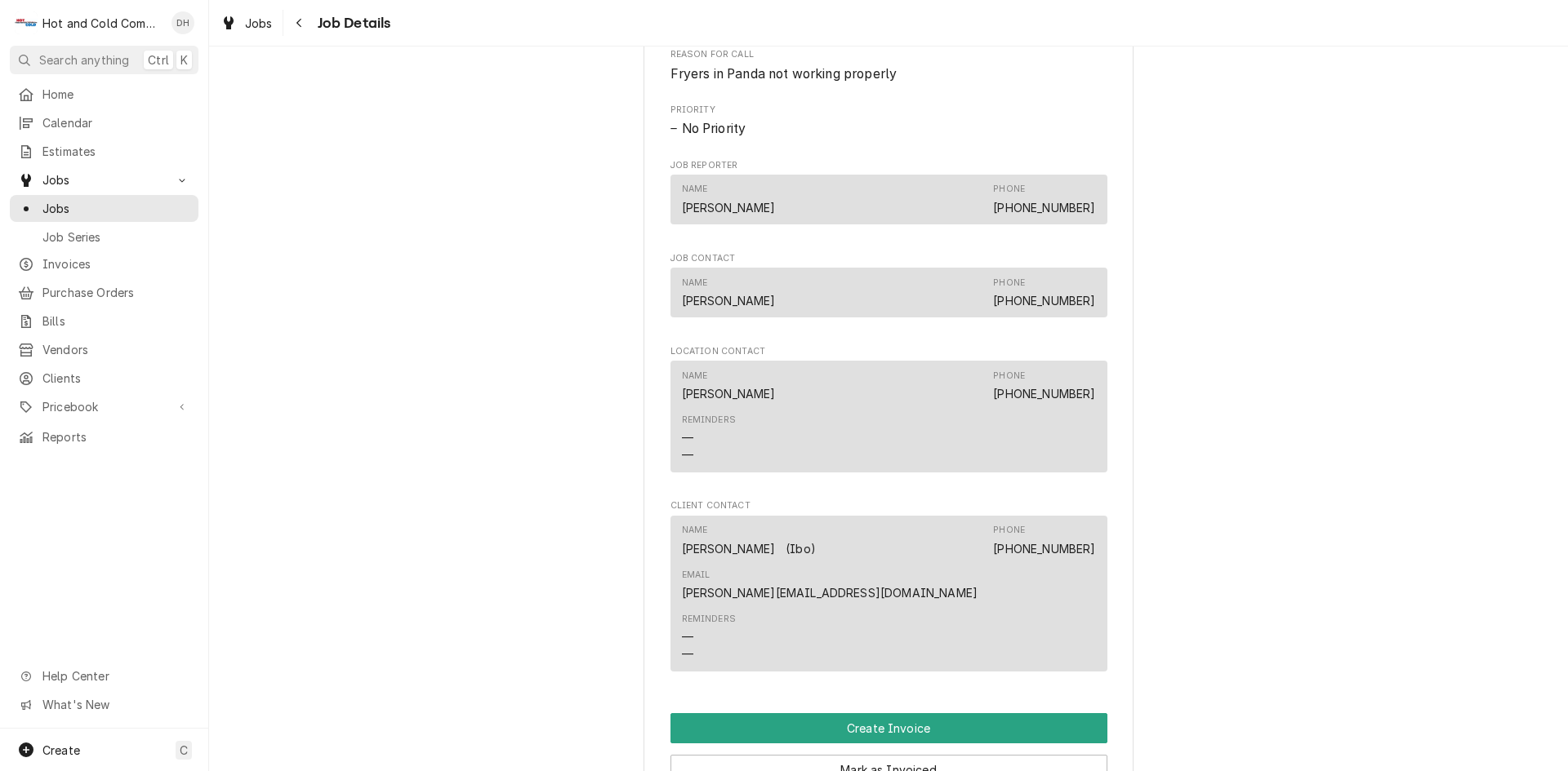
scroll to position [1088, 0]
